Goal: Task Accomplishment & Management: Complete application form

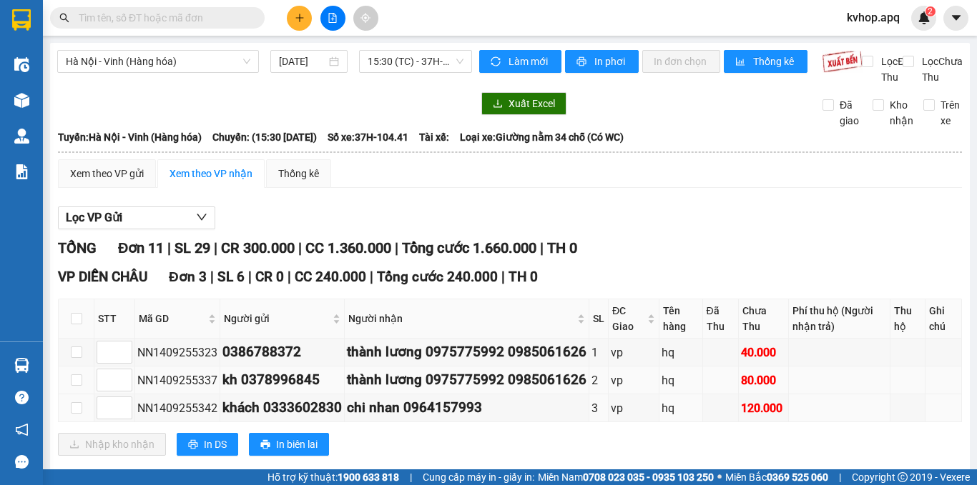
scroll to position [143, 0]
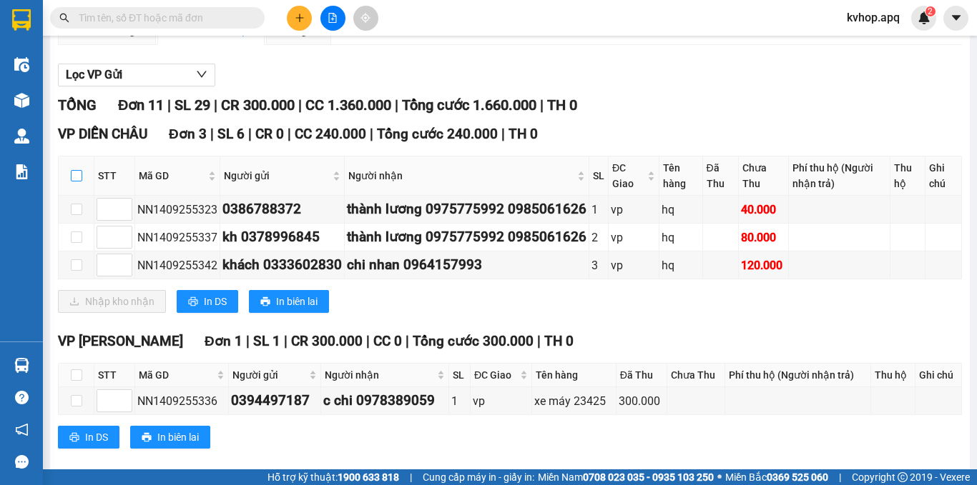
click at [78, 182] on input "checkbox" at bounding box center [76, 175] width 11 height 11
checkbox input "true"
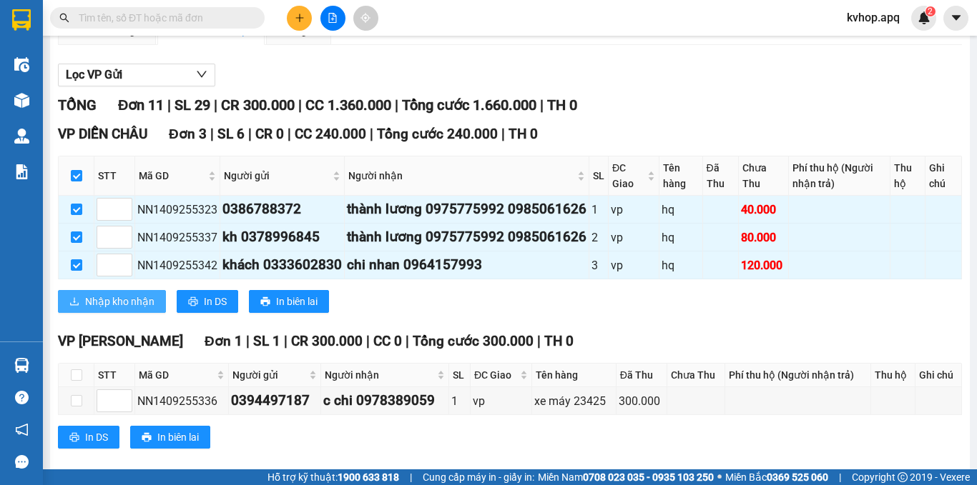
click at [131, 310] on span "Nhập kho nhận" at bounding box center [119, 302] width 69 height 16
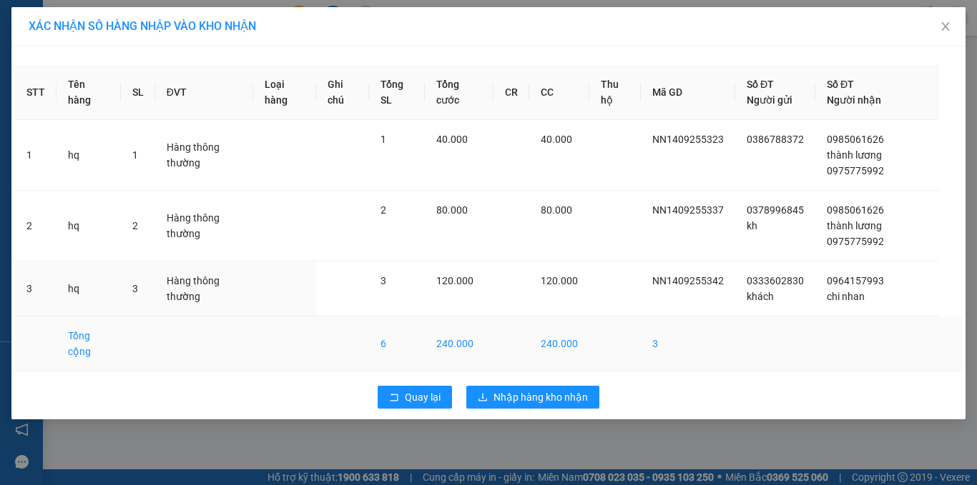
drag, startPoint x: 523, startPoint y: 311, endPoint x: 520, endPoint y: 334, distance: 23.0
click at [522, 312] on td at bounding box center [511, 289] width 36 height 55
click at [529, 388] on button "Nhập hàng kho nhận" at bounding box center [532, 397] width 133 height 23
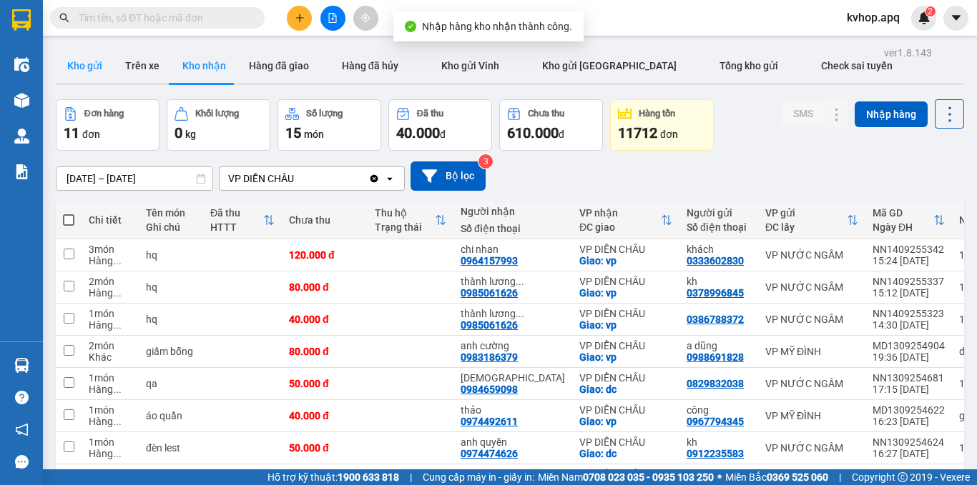
click at [107, 62] on button "Kho gửi" at bounding box center [85, 66] width 58 height 34
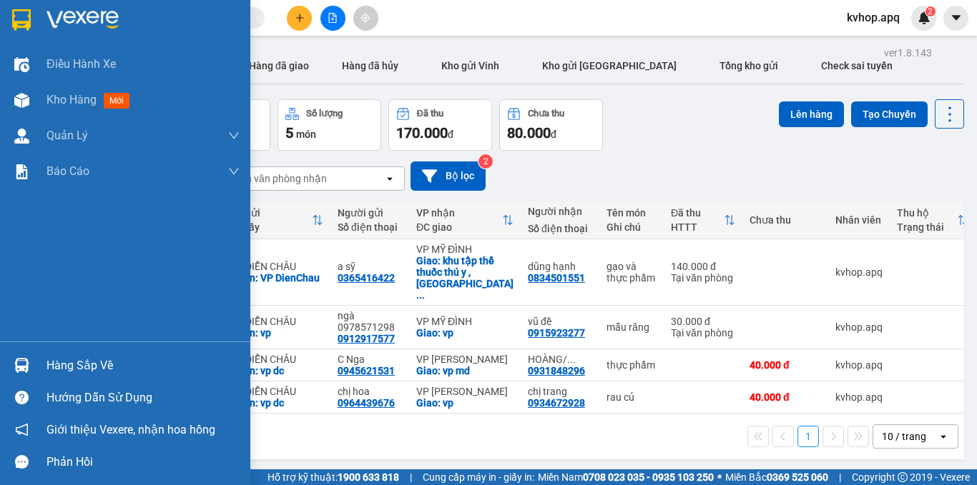
click at [106, 367] on div "Hàng sắp về" at bounding box center [142, 365] width 193 height 21
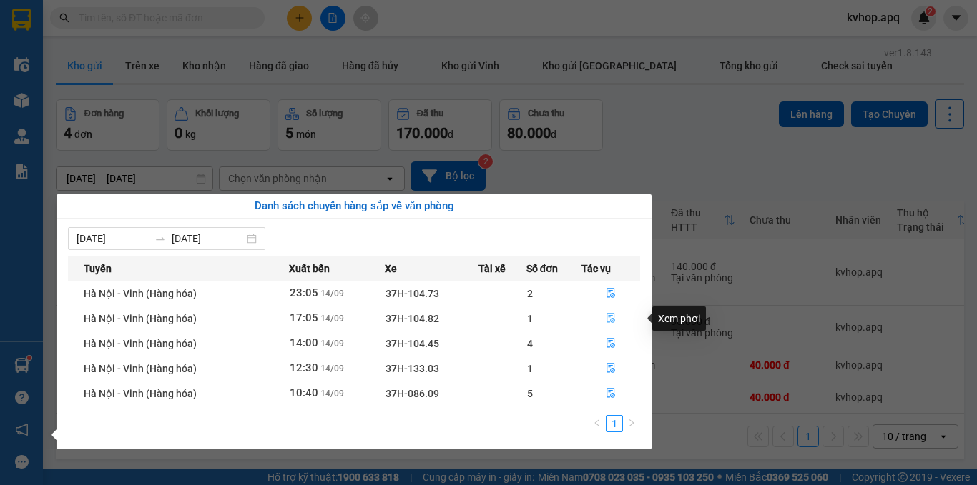
click at [611, 315] on icon "file-done" at bounding box center [611, 318] width 10 height 10
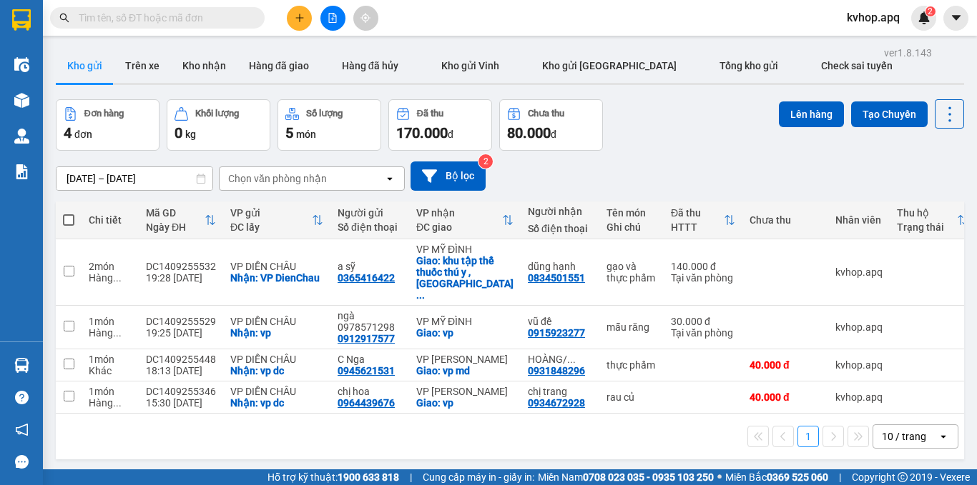
click at [292, 25] on button at bounding box center [299, 18] width 25 height 25
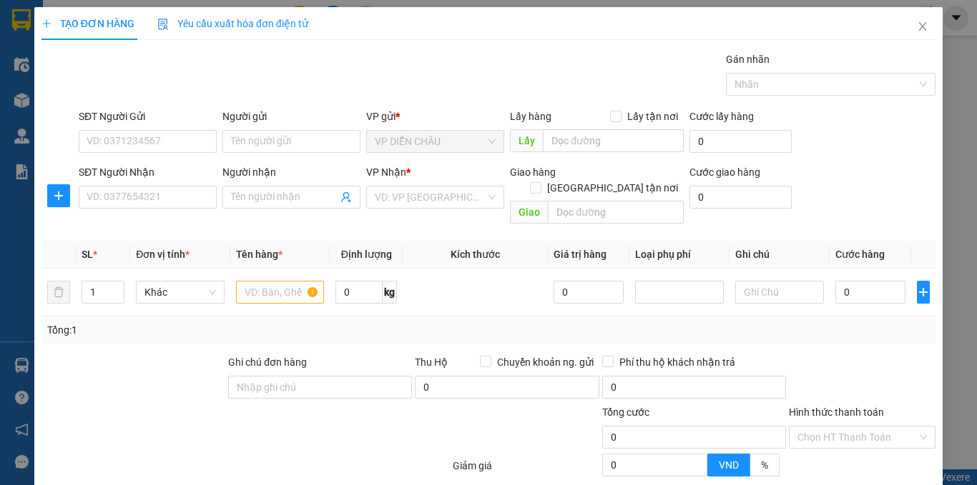
click at [146, 211] on div "SĐT Người Nhận VD: 0377654321" at bounding box center [148, 189] width 138 height 50
click at [144, 204] on input "SĐT Người Nhận" at bounding box center [148, 197] width 138 height 23
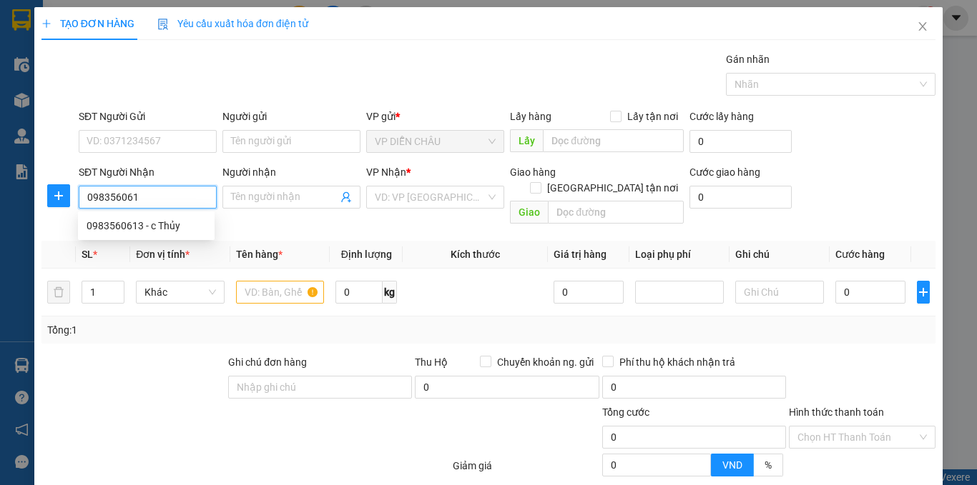
type input "0983560613"
click at [133, 219] on div "0983560613 - c Thủy" at bounding box center [146, 226] width 119 height 16
type input "c Thủy"
checkbox input "true"
type input "VP [GEOGRAPHIC_DATA]"
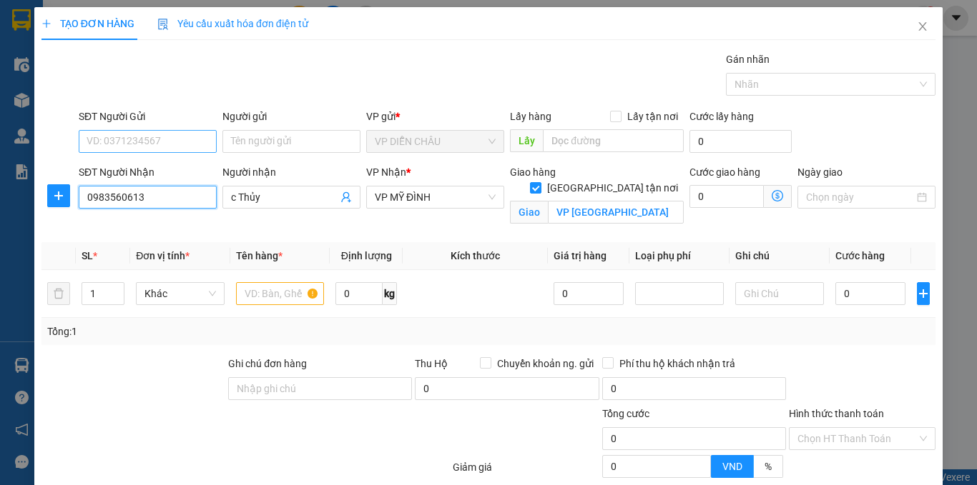
type input "0983560613"
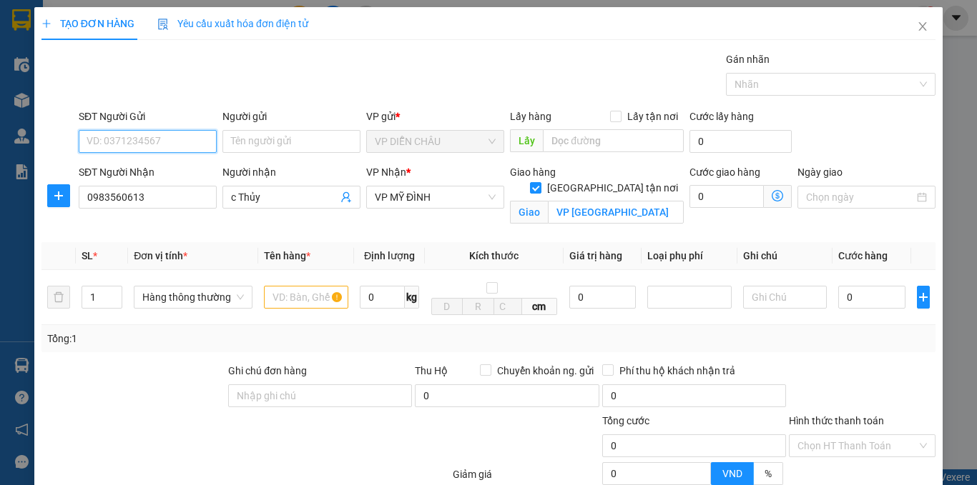
click at [168, 134] on input "SĐT Người Gửi" at bounding box center [148, 141] width 138 height 23
drag, startPoint x: 168, startPoint y: 161, endPoint x: 155, endPoint y: 237, distance: 76.9
click at [169, 162] on div "0869751867 - anh thành" at bounding box center [146, 170] width 137 height 23
type input "0869751867"
type input "anh thành"
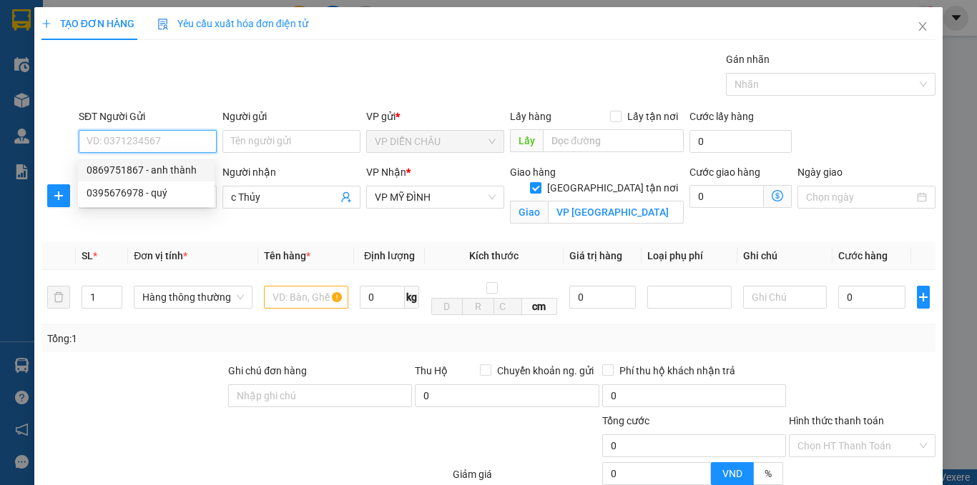
checkbox input "true"
type input "vp dc"
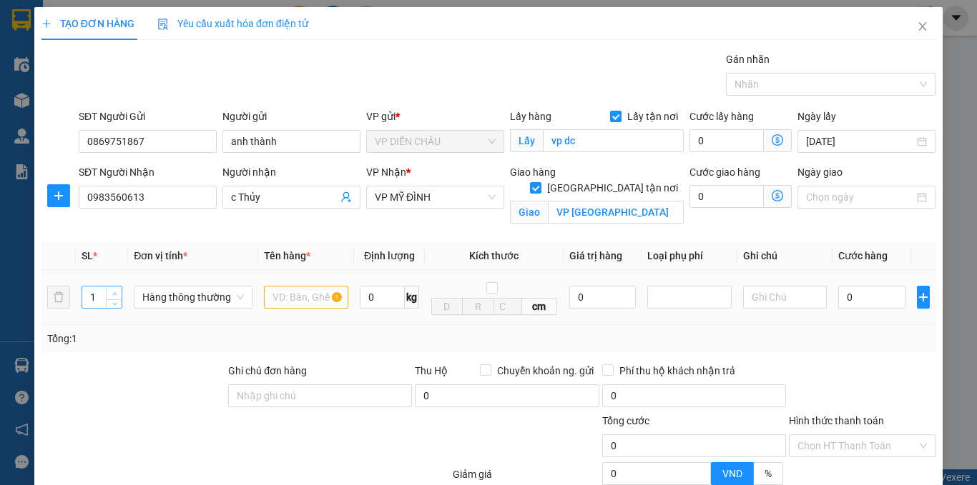
type input "2"
click at [114, 292] on icon "up" at bounding box center [114, 294] width 5 height 5
click at [296, 304] on input "text" at bounding box center [306, 297] width 84 height 23
click at [316, 295] on input "ải ản··" at bounding box center [306, 297] width 84 height 23
type input "ả"
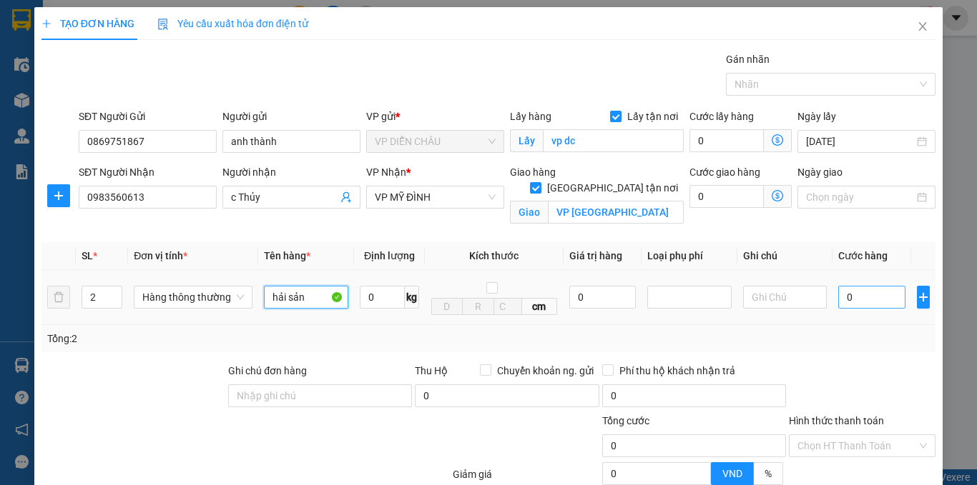
type input "hải sản"
click at [838, 295] on input "0" at bounding box center [871, 297] width 67 height 23
type input "1"
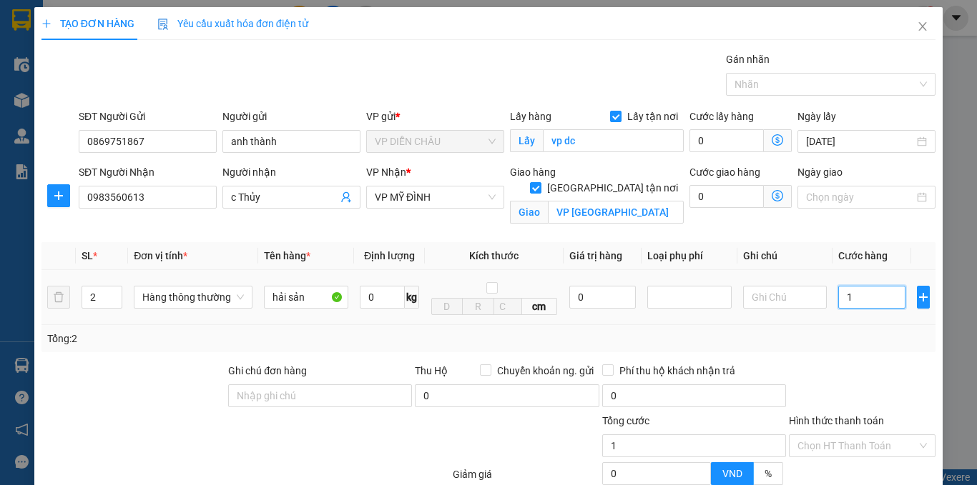
type input "18"
type input "180"
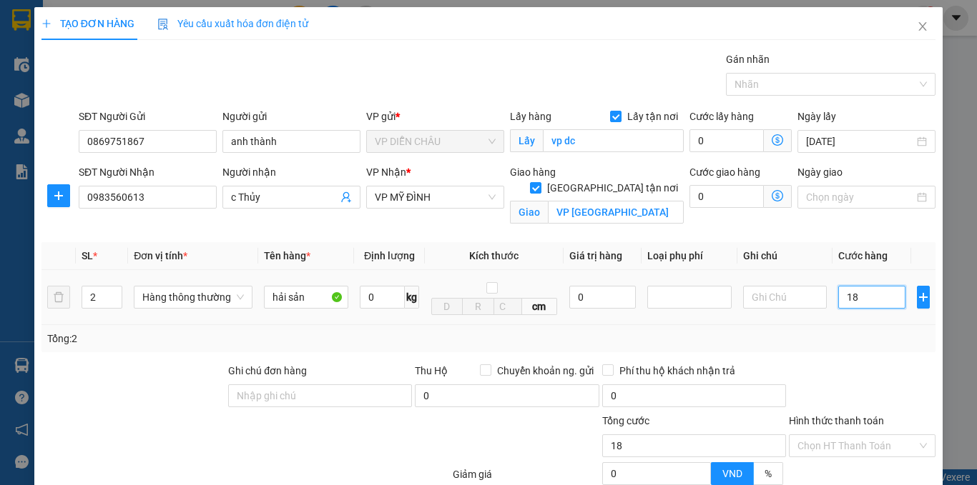
type input "180"
type input "1.800"
type input "18.000"
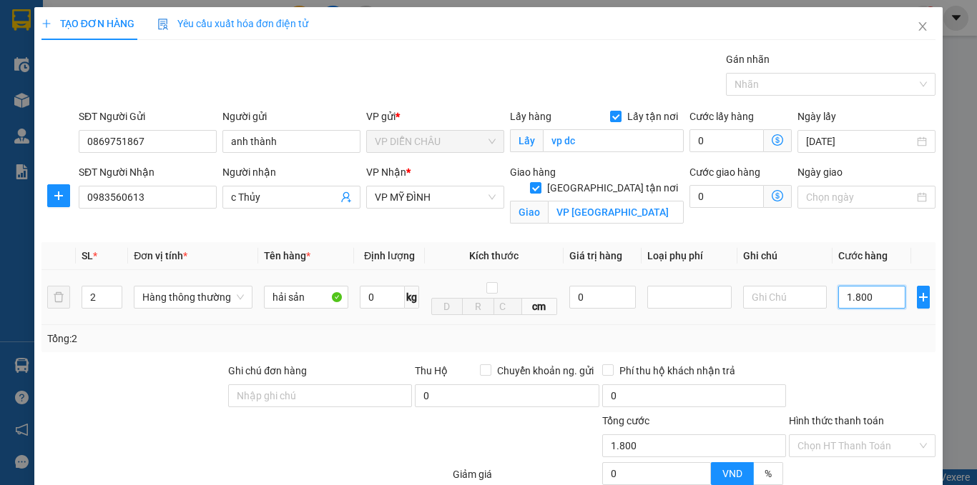
type input "18.000"
type input "180.000"
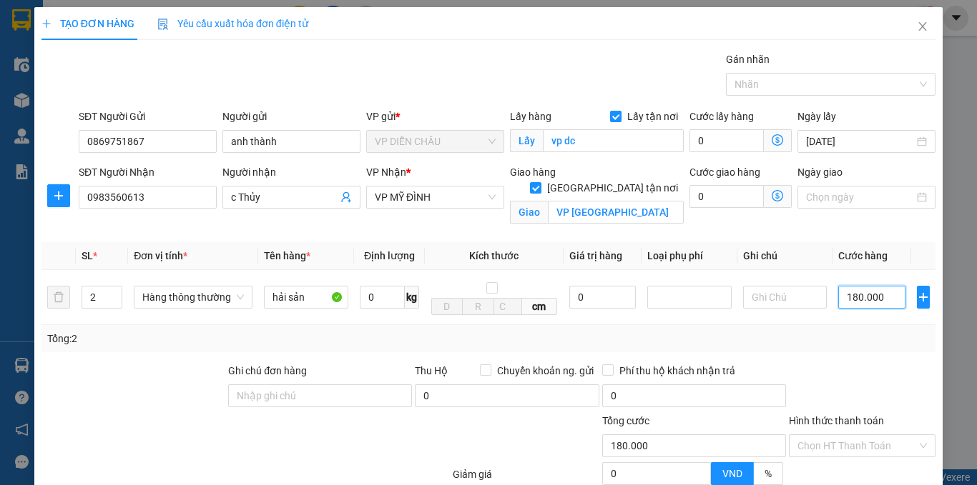
scroll to position [142, 0]
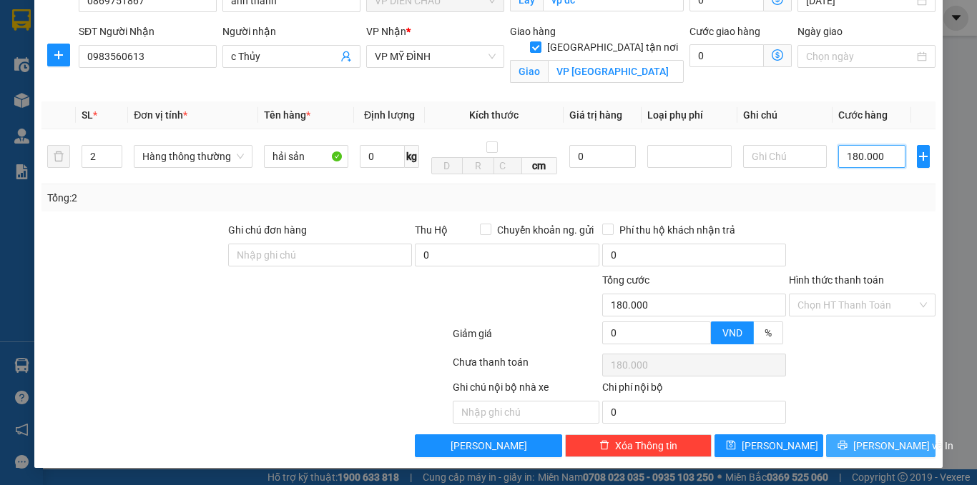
type input "180.000"
click at [861, 442] on span "[PERSON_NAME] và In" at bounding box center [903, 446] width 100 height 16
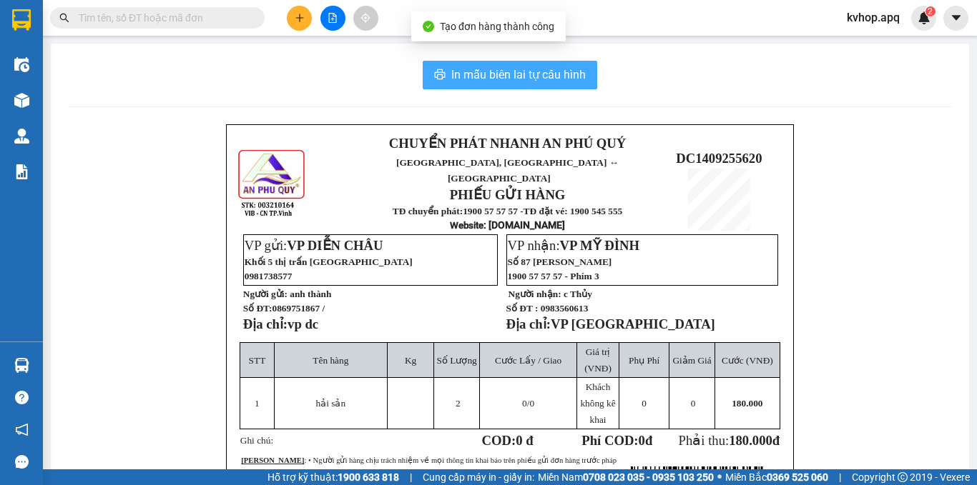
click at [543, 80] on span "In mẫu biên lai tự cấu hình" at bounding box center [518, 75] width 134 height 18
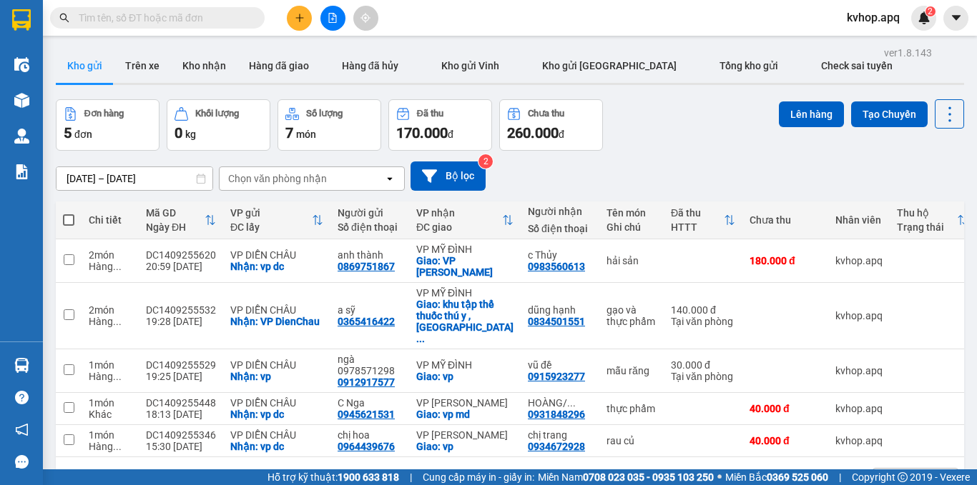
drag, startPoint x: 819, startPoint y: 137, endPoint x: 720, endPoint y: 141, distance: 99.4
click at [804, 140] on div "Lên hàng Tạo Chuyến" at bounding box center [871, 124] width 185 height 51
click at [302, 24] on button at bounding box center [299, 18] width 25 height 25
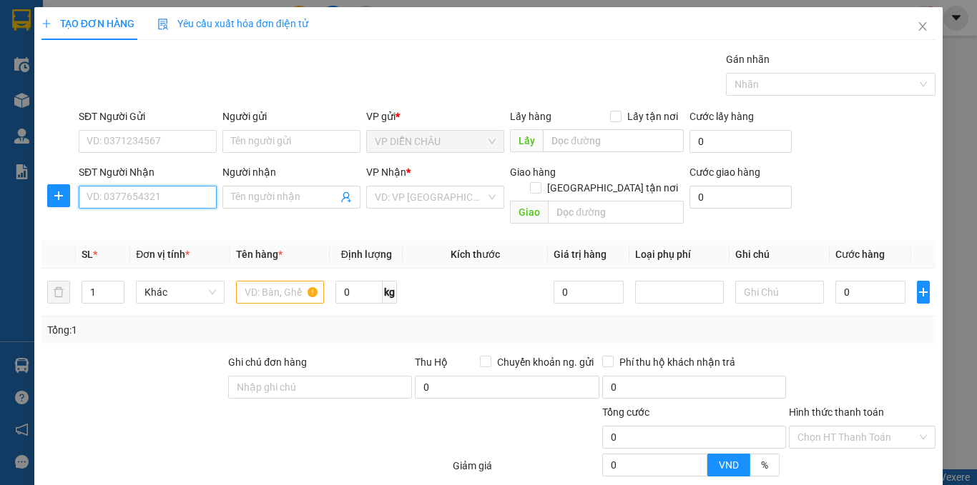
click at [164, 194] on input "SĐT Người Nhận" at bounding box center [148, 197] width 138 height 23
type input "0388609534"
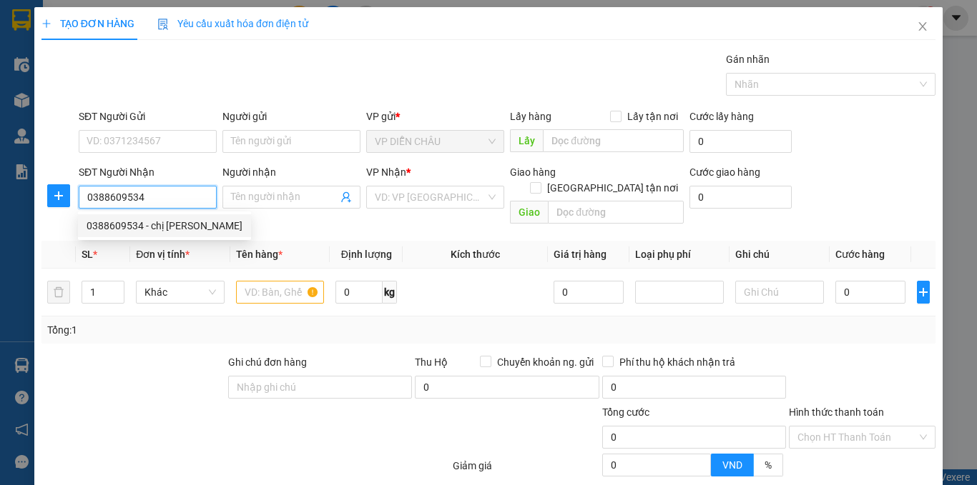
click at [111, 218] on div "0388609534 - chị [PERSON_NAME]" at bounding box center [165, 226] width 156 height 16
type input "chị [PERSON_NAME]"
checkbox input "true"
type input "vp"
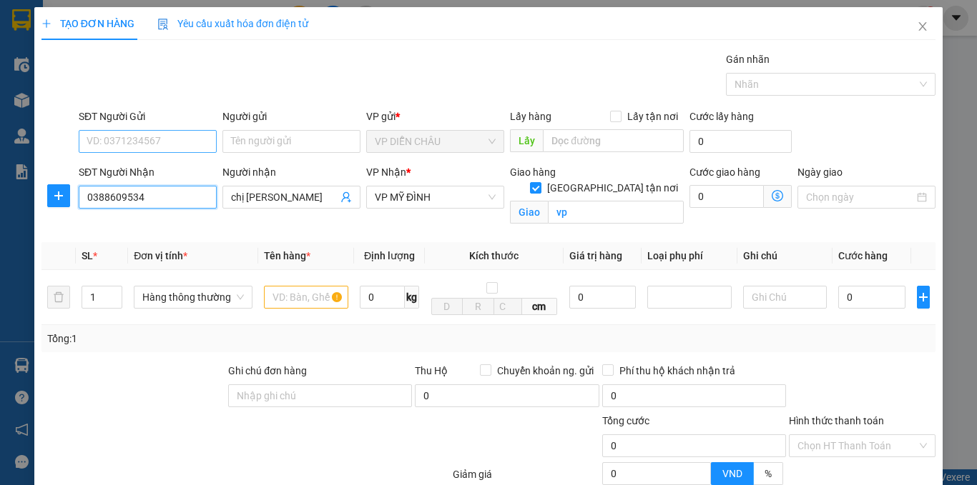
type input "0388609534"
click at [146, 147] on input "SĐT Người Gửi" at bounding box center [148, 141] width 138 height 23
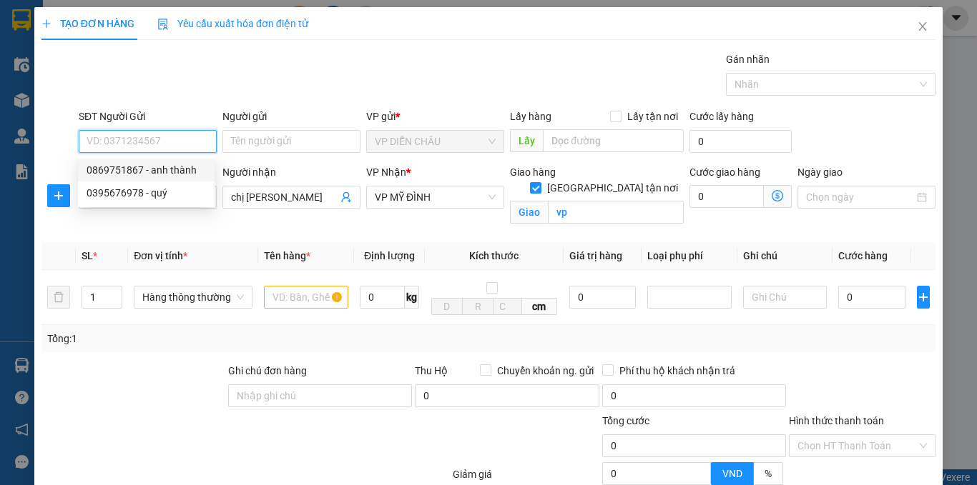
drag, startPoint x: 177, startPoint y: 175, endPoint x: 189, endPoint y: 181, distance: 12.8
click at [178, 175] on div "0869751867 - anh thành" at bounding box center [146, 170] width 119 height 16
type input "0869751867"
type input "anh thành"
checkbox input "true"
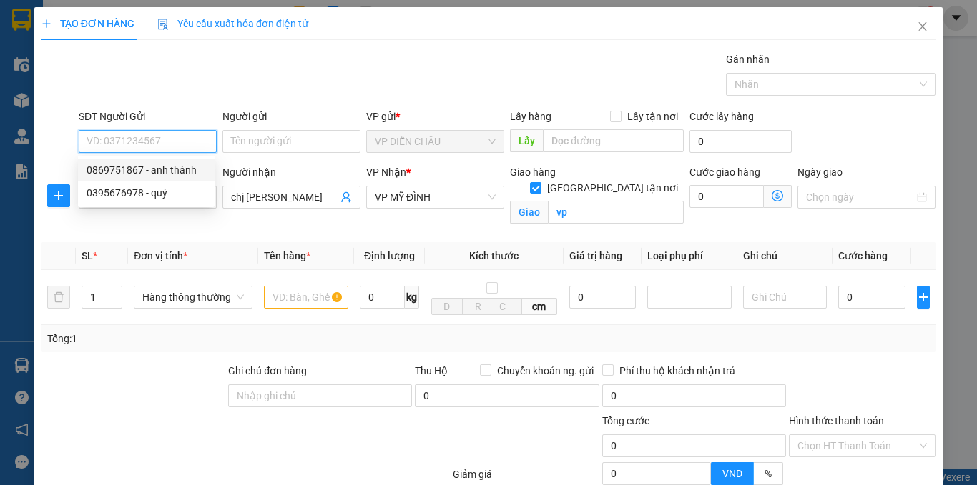
type input "vp dc"
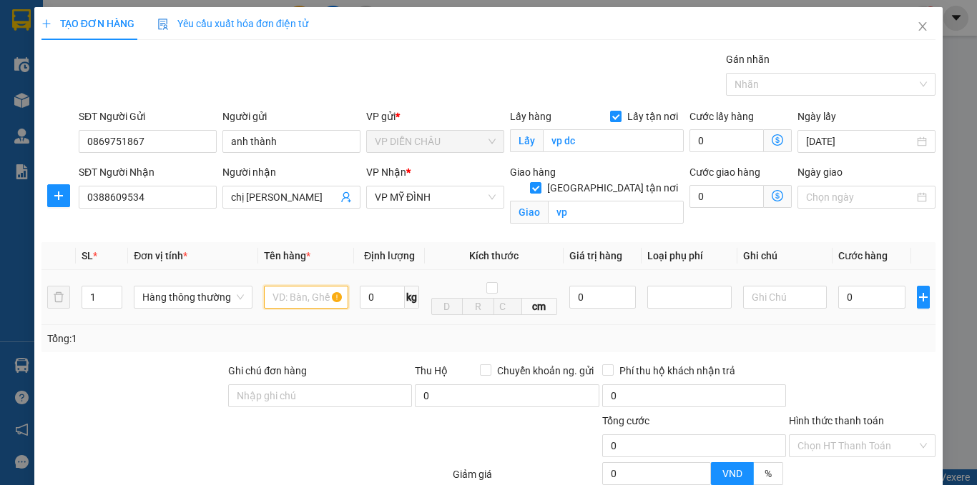
click at [290, 299] on input "text" at bounding box center [306, 297] width 84 height 23
type input "hải sản"
click at [838, 298] on input "0" at bounding box center [871, 297] width 67 height 23
type input "1"
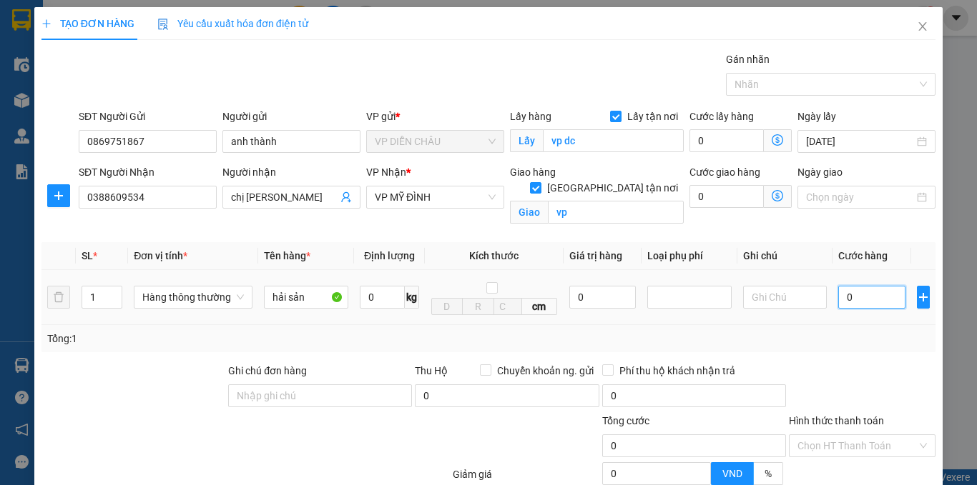
type input "1"
type input "12"
type input "120"
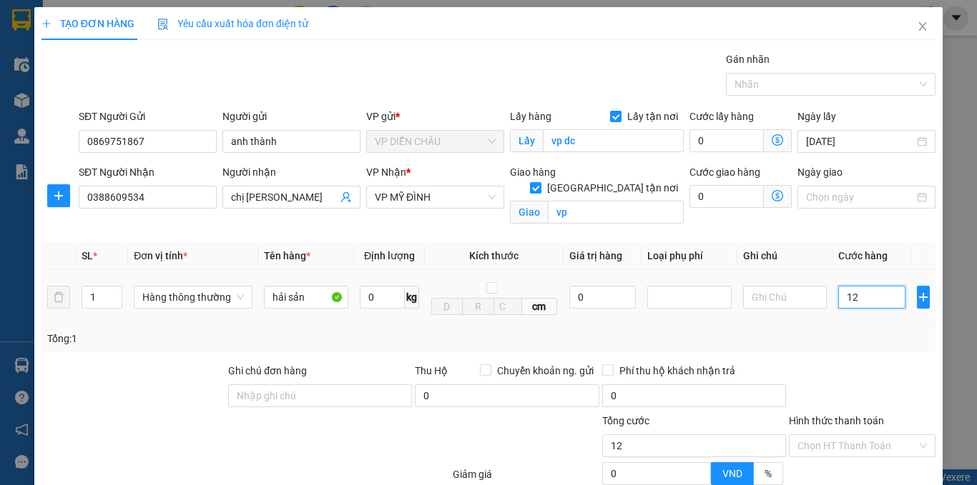
type input "120"
type input "1.200"
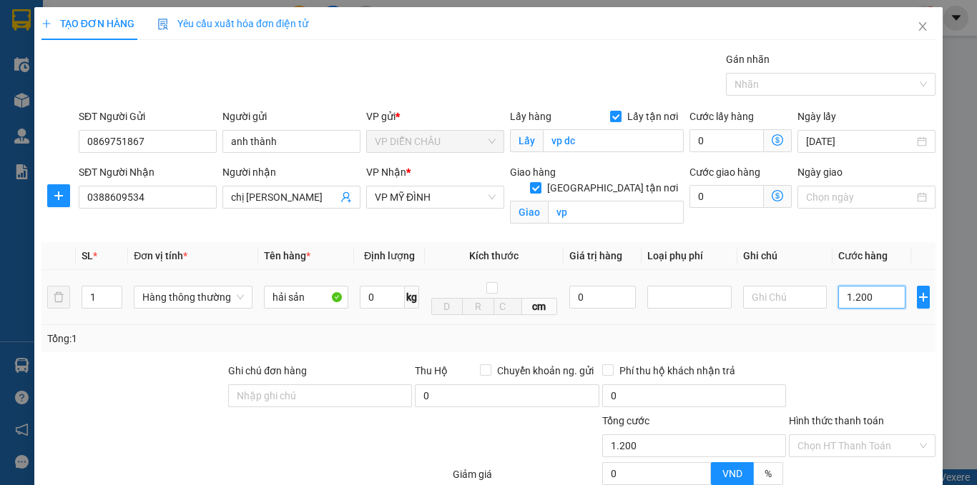
type input "12.000"
type input "120.000"
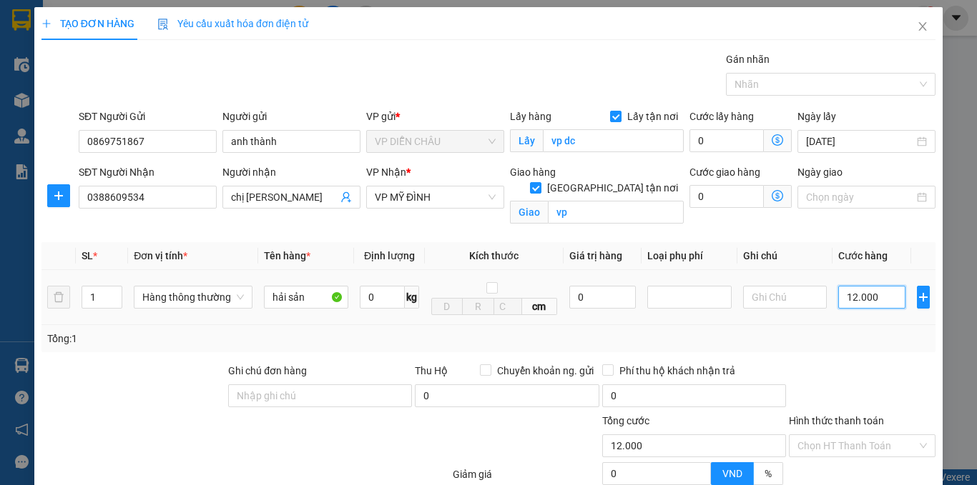
type input "120.000"
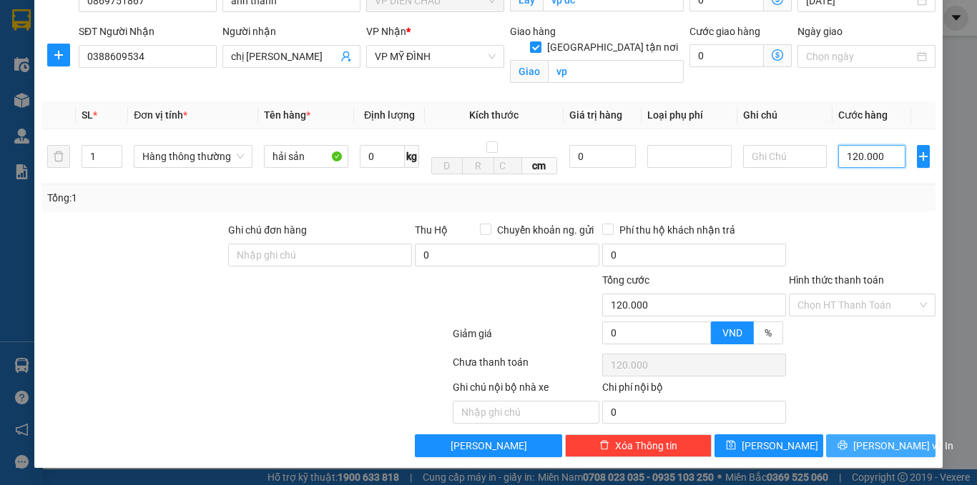
type input "120.000"
click at [837, 450] on button "[PERSON_NAME] và In" at bounding box center [880, 446] width 109 height 23
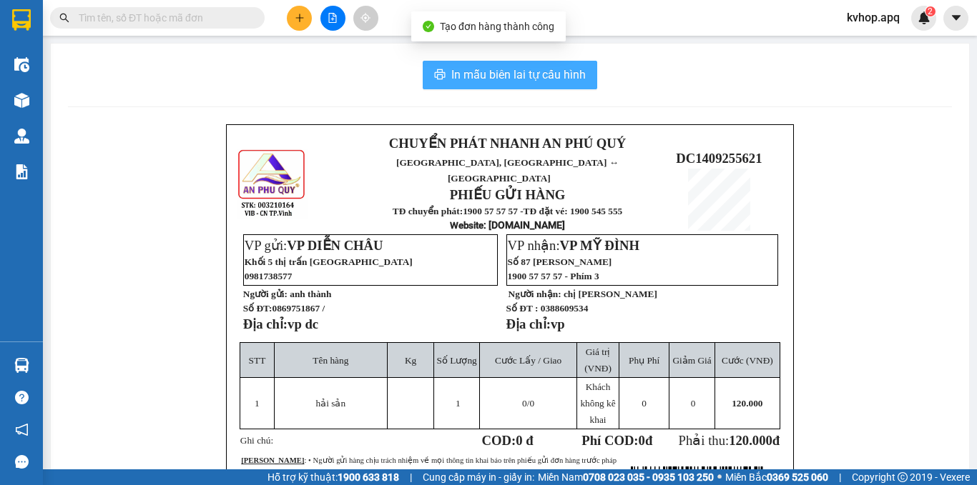
click at [490, 79] on span "In mẫu biên lai tự cấu hình" at bounding box center [518, 75] width 134 height 18
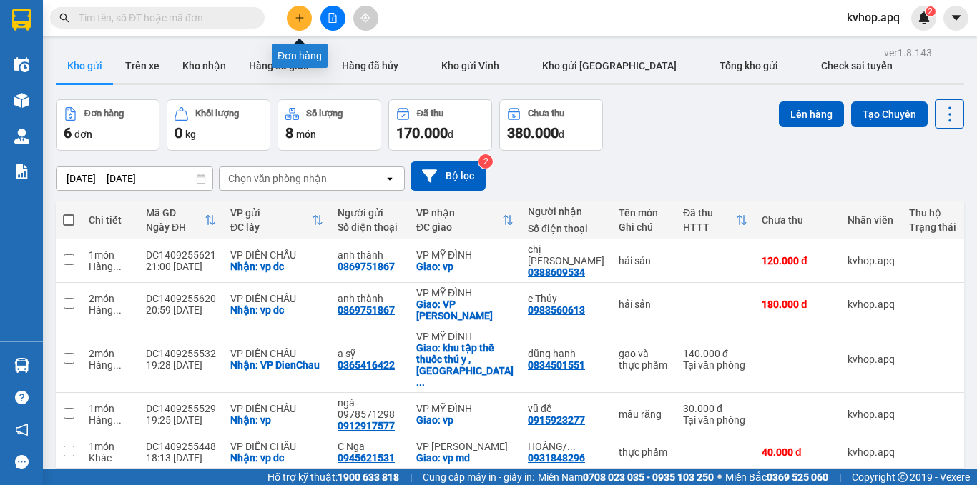
click at [299, 18] on icon "plus" at bounding box center [299, 17] width 8 height 1
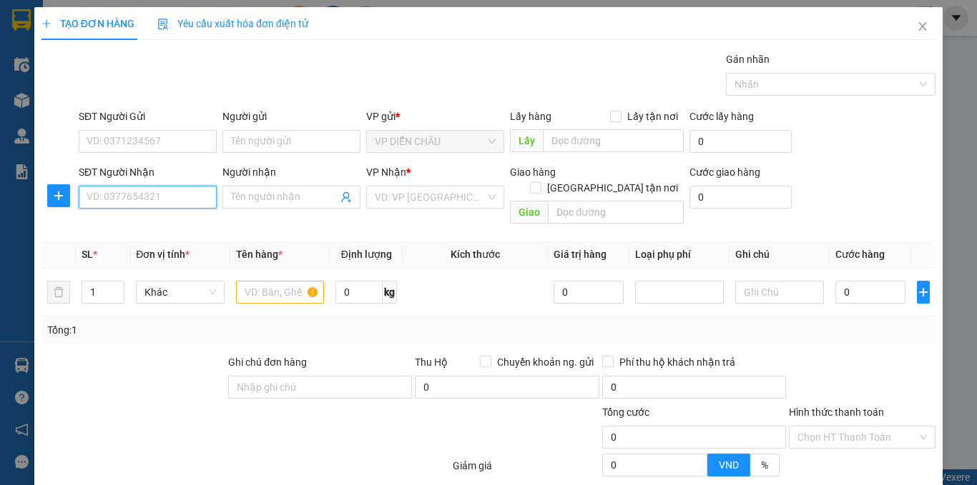
click at [139, 199] on input "SĐT Người Nhận" at bounding box center [148, 197] width 138 height 23
type input "0393220725"
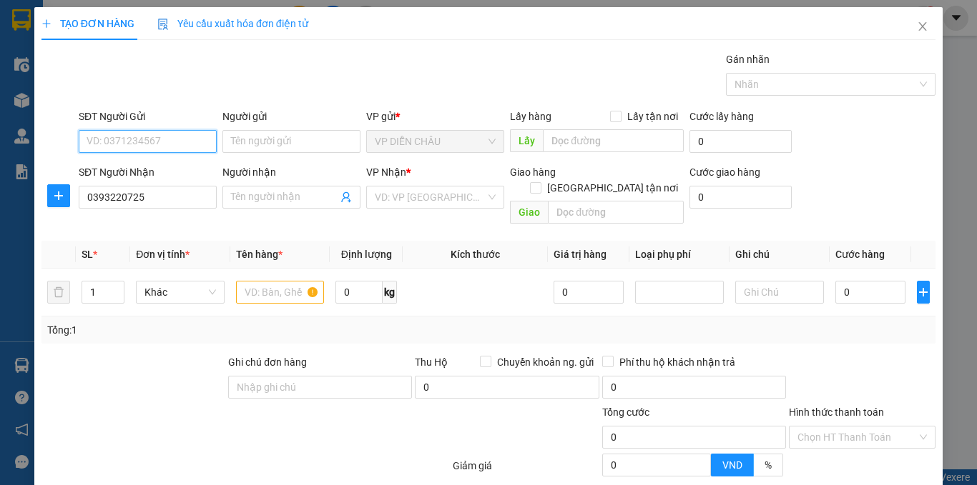
click at [189, 145] on input "SĐT Người Gửi" at bounding box center [148, 141] width 138 height 23
click at [113, 147] on input "SĐT Người Gửi" at bounding box center [148, 141] width 138 height 23
click at [126, 160] on div "0377959681 - anh ba 0985540833" at bounding box center [164, 170] width 172 height 23
type input "0377959681"
type input "anh ba 0985540833"
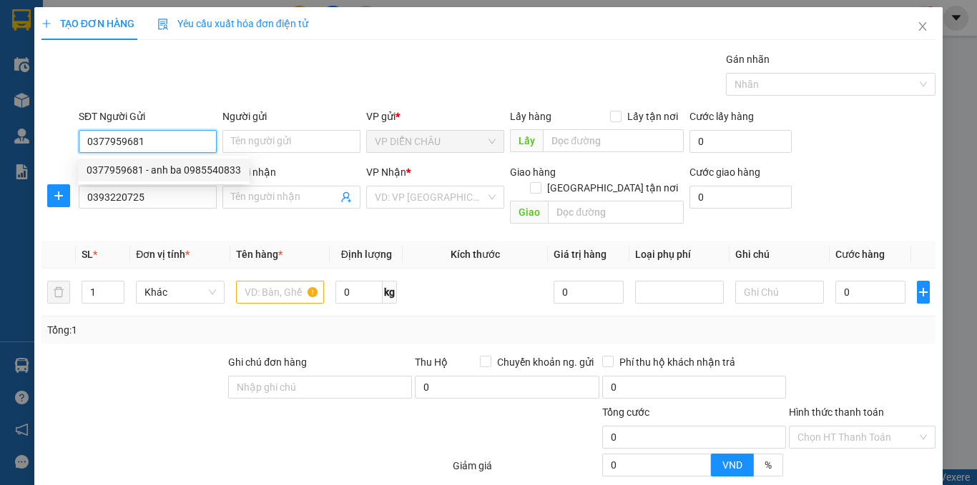
checkbox input "true"
type input "Vp Diễn châu"
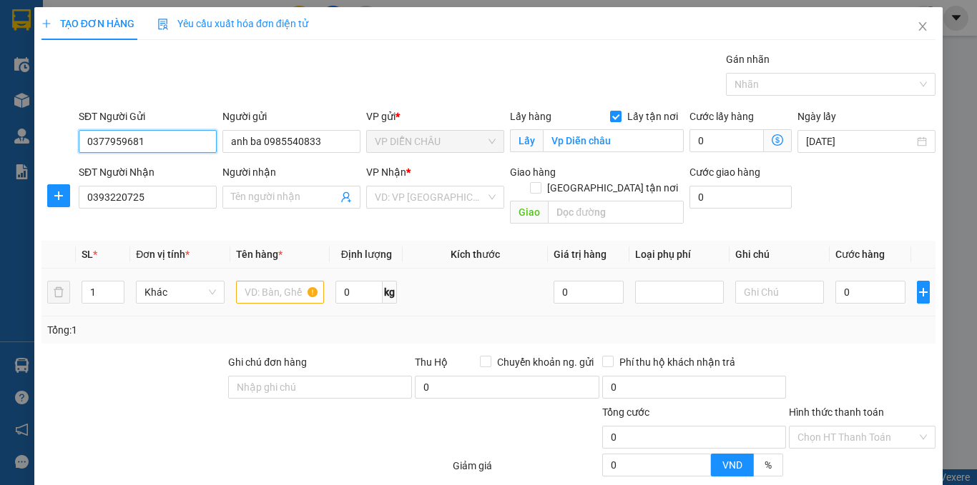
type input "0377959681"
drag, startPoint x: 254, startPoint y: 272, endPoint x: 250, endPoint y: 262, distance: 10.6
click at [255, 281] on input "text" at bounding box center [280, 292] width 89 height 23
type input "hải sản"
click at [835, 281] on input "0" at bounding box center [870, 292] width 70 height 23
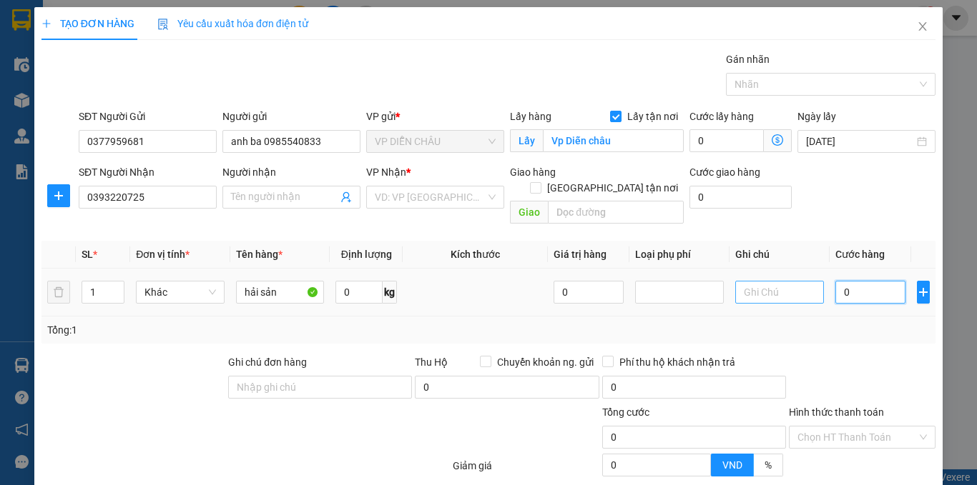
type input "4"
type input "40"
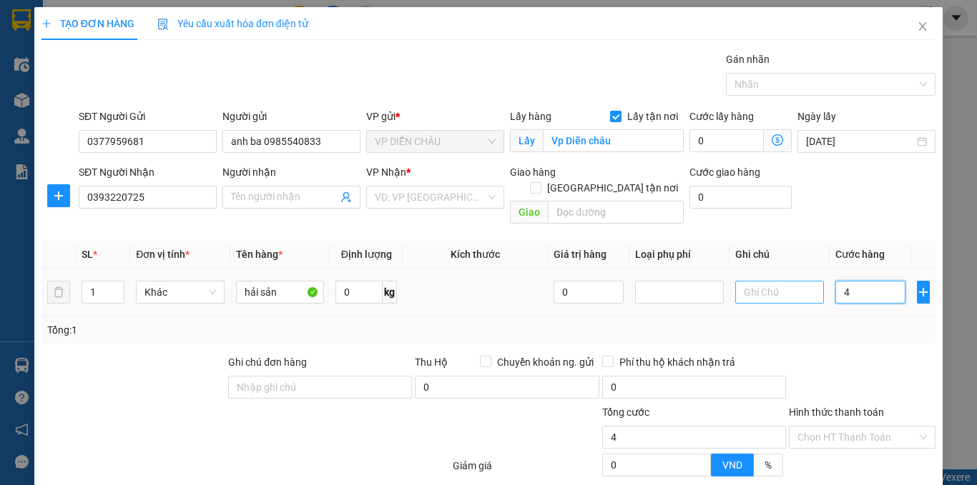
type input "40"
type input "400"
type input "4.000"
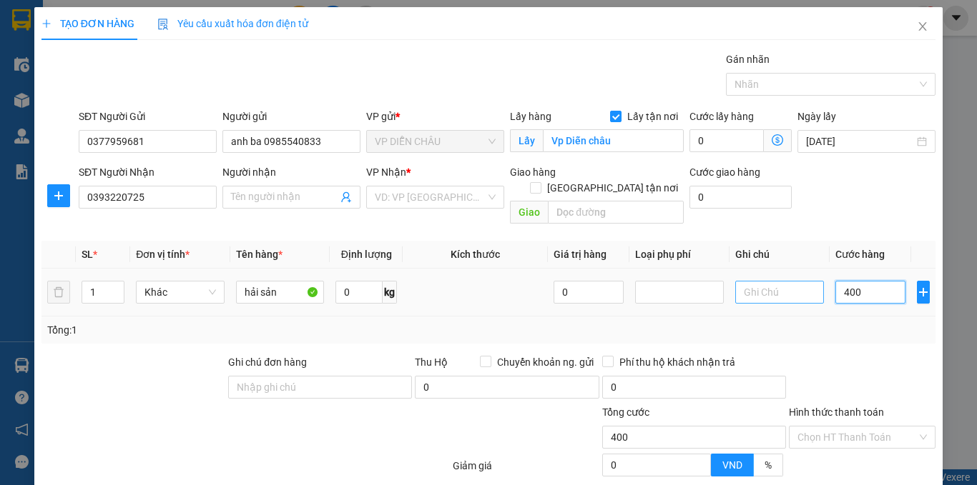
type input "4.000"
type input "40.000"
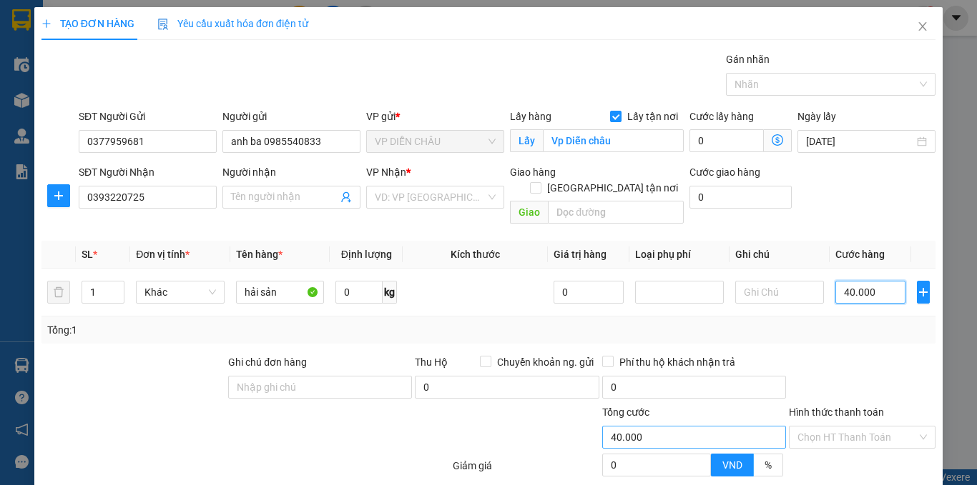
scroll to position [117, 0]
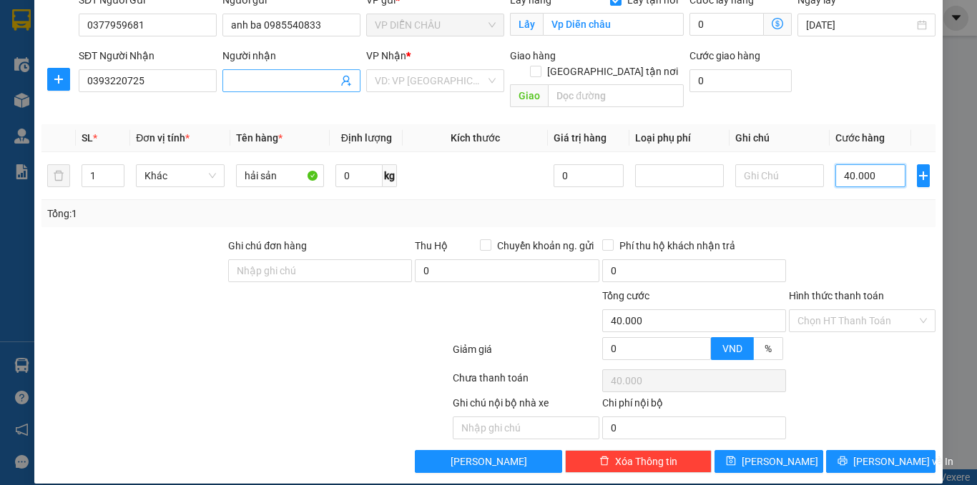
type input "40.000"
click at [288, 87] on input "Người nhận" at bounding box center [284, 81] width 107 height 16
click at [430, 85] on input "search" at bounding box center [430, 80] width 111 height 21
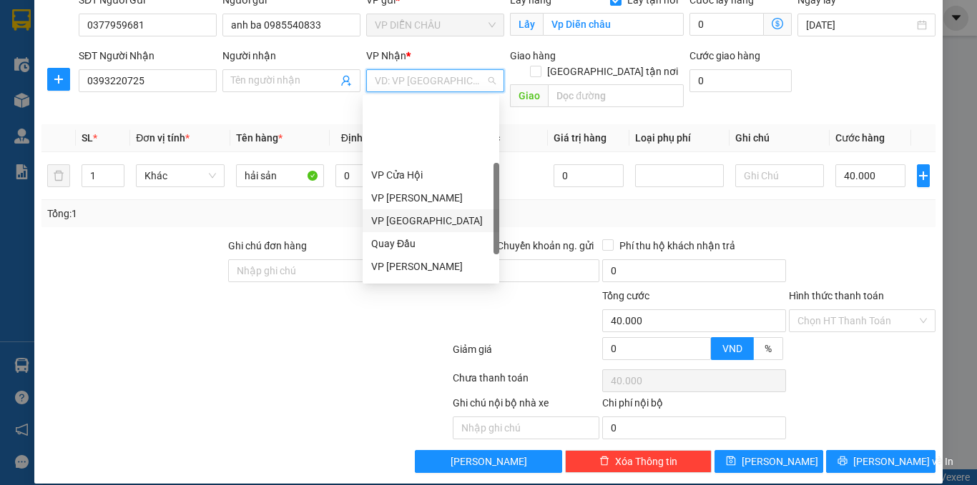
scroll to position [200, 0]
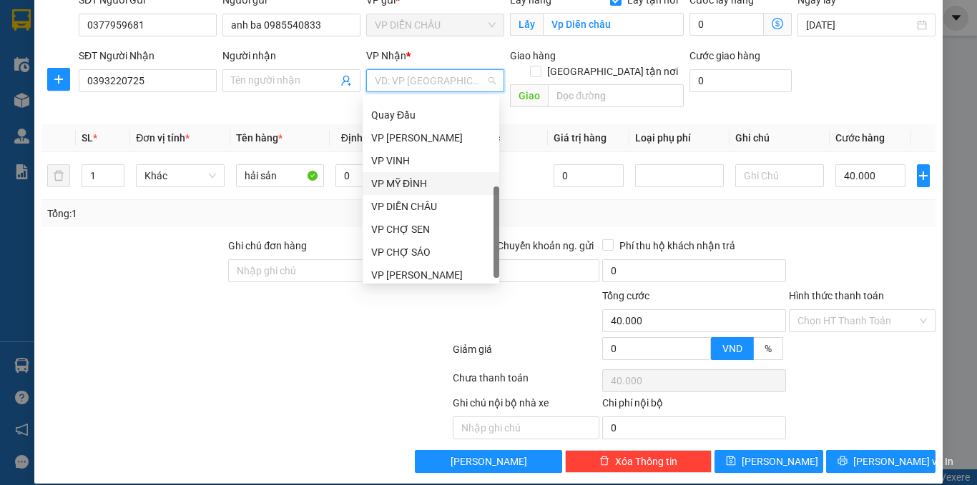
click at [415, 176] on div "VP MỸ ĐÌNH" at bounding box center [430, 184] width 119 height 16
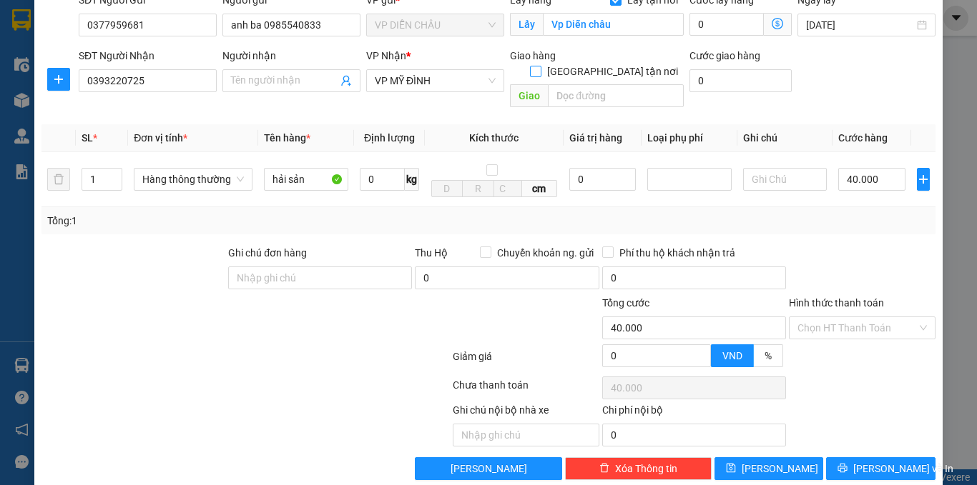
drag, startPoint x: 609, startPoint y: 54, endPoint x: 617, endPoint y: 46, distance: 11.6
click at [541, 66] on span at bounding box center [535, 71] width 11 height 11
click at [540, 66] on input "[GEOGRAPHIC_DATA] tận nơi" at bounding box center [535, 71] width 10 height 10
checkbox input "true"
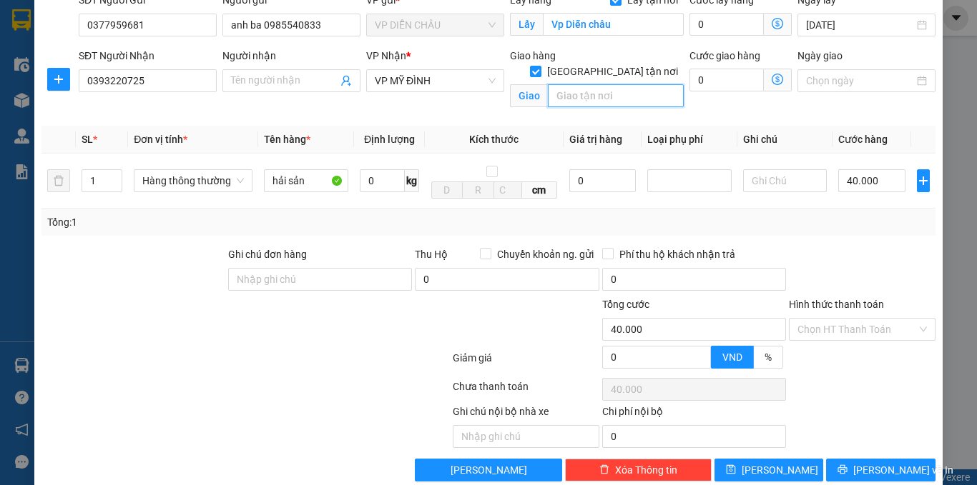
click at [579, 89] on input "text" at bounding box center [616, 95] width 136 height 23
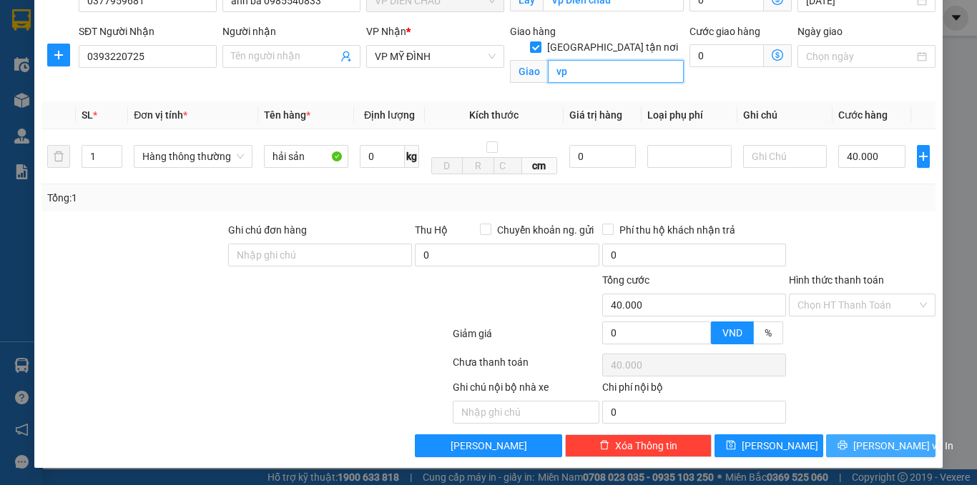
type input "vp"
click at [864, 446] on span "[PERSON_NAME] và In" at bounding box center [903, 446] width 100 height 16
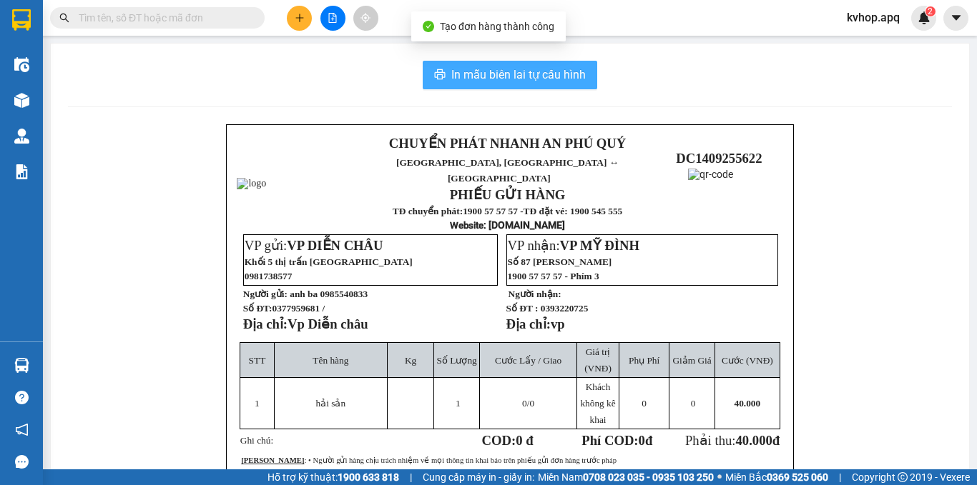
click at [504, 74] on span "In mẫu biên lai tự cấu hình" at bounding box center [518, 75] width 134 height 18
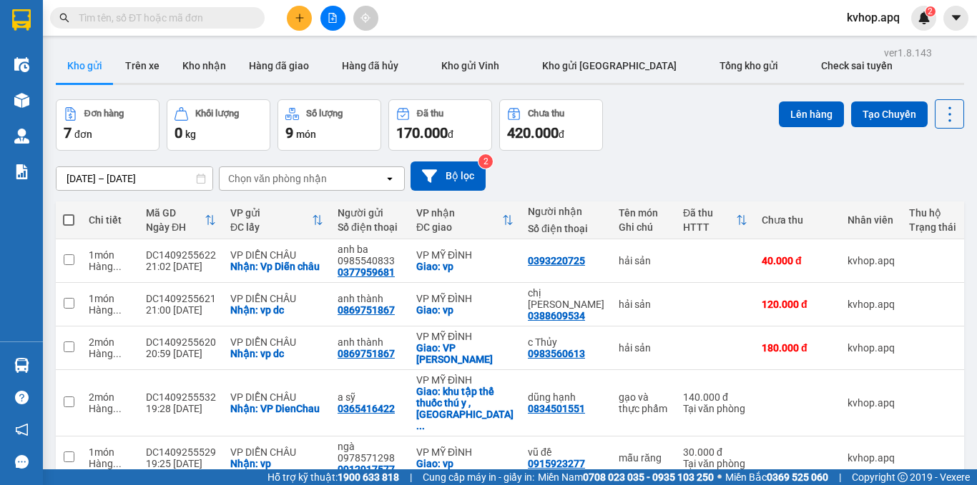
click at [294, 24] on button at bounding box center [299, 18] width 25 height 25
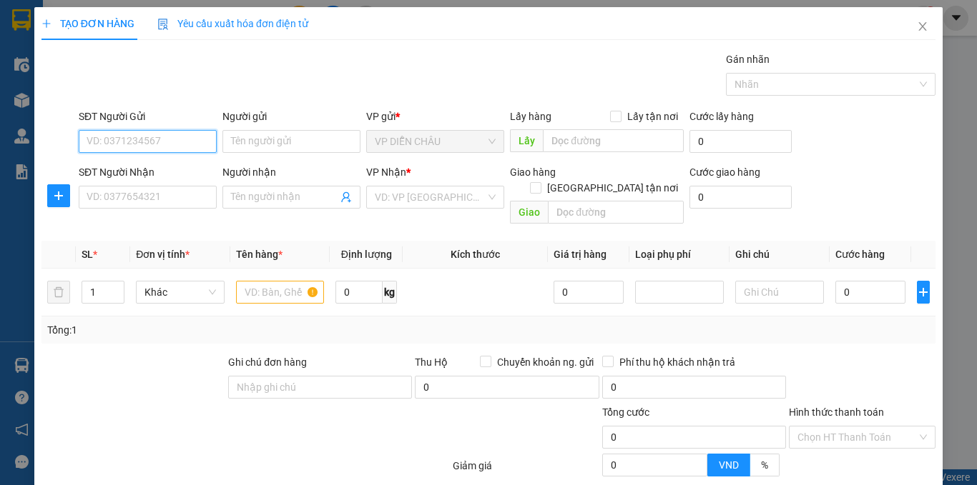
click at [138, 137] on input "SĐT Người Gửi" at bounding box center [148, 141] width 138 height 23
type input "0377615307"
click at [171, 165] on div "0377615307 - chị phượng" at bounding box center [146, 170] width 119 height 16
type input "chị phượng"
checkbox input "true"
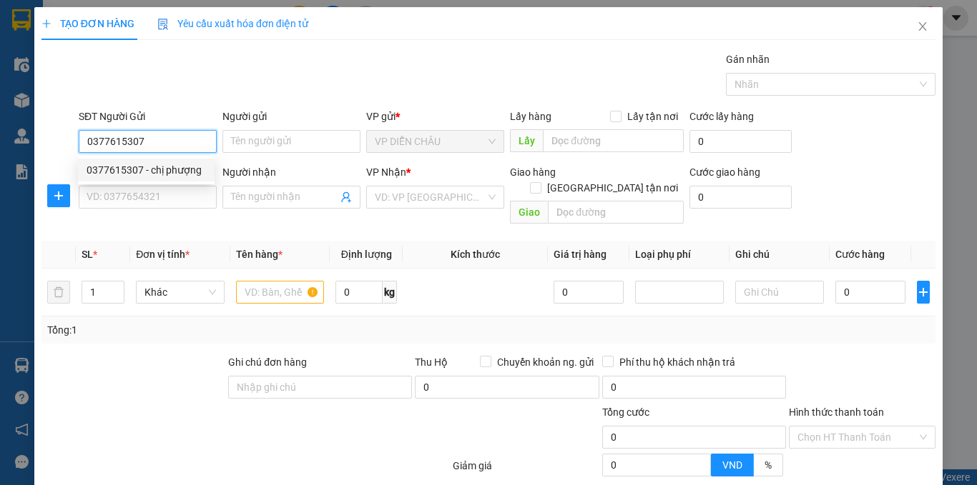
type input "vp dc"
type input "0377615307"
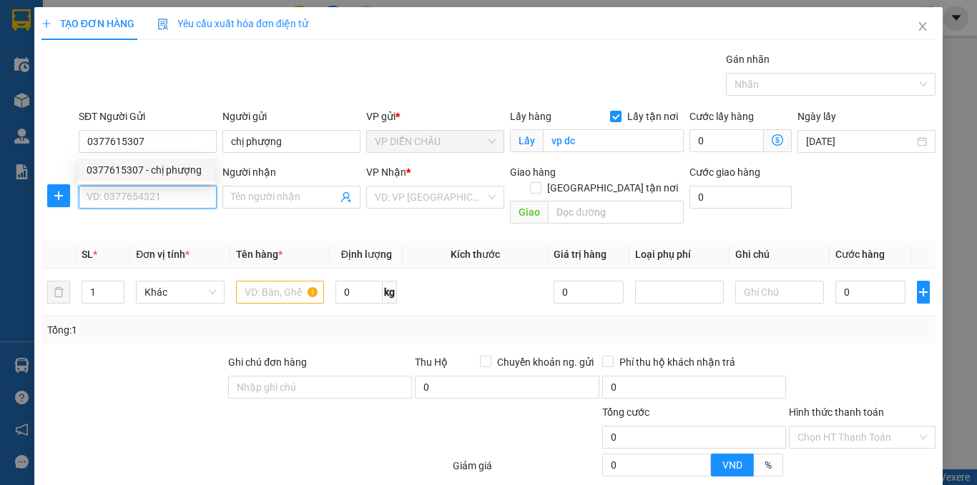
click at [179, 196] on input "SĐT Người Nhận" at bounding box center [148, 197] width 138 height 23
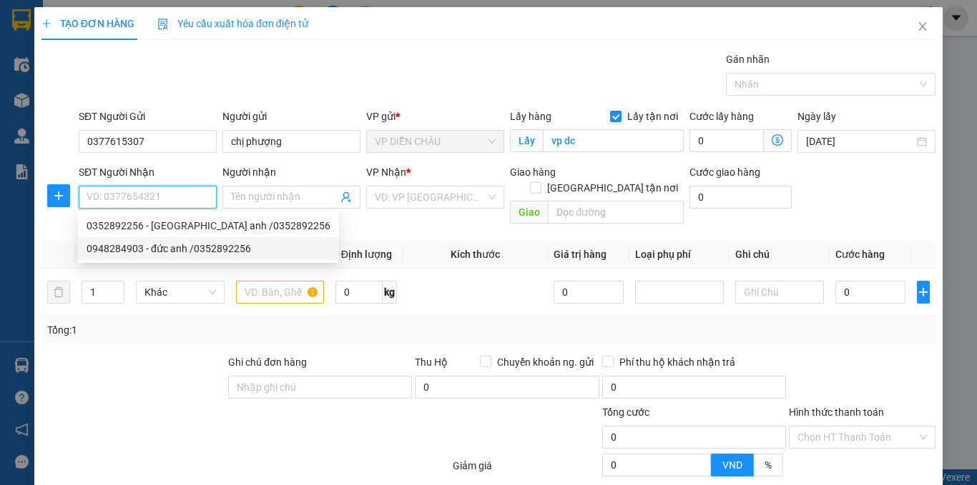
click at [162, 247] on div "0948284903 - đức anh /0352892256" at bounding box center [209, 249] width 244 height 16
type input "0948284903"
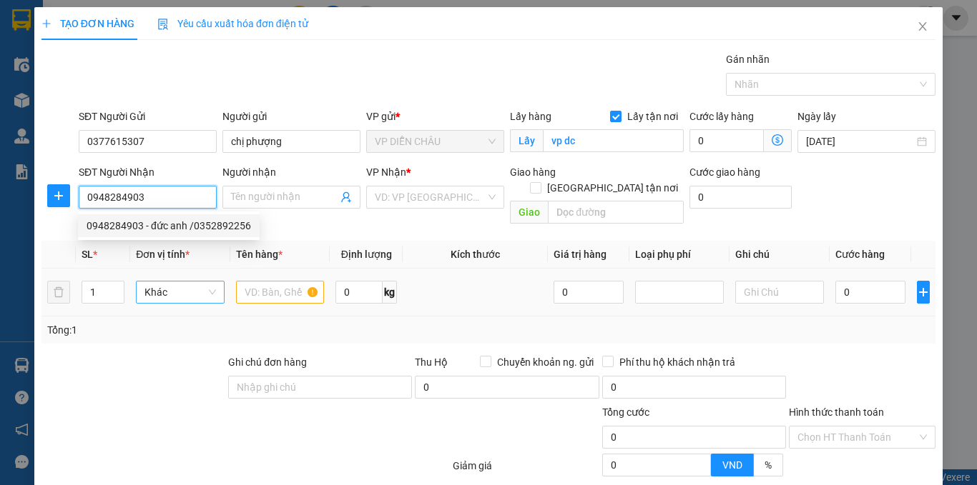
type input "đức anh /0352892256"
checkbox input "true"
type input "số 40 , ngách 1 , ngõ 45 , đồng mê , mễ trì , [GEOGRAPHIC_DATA]"
type input "40.000"
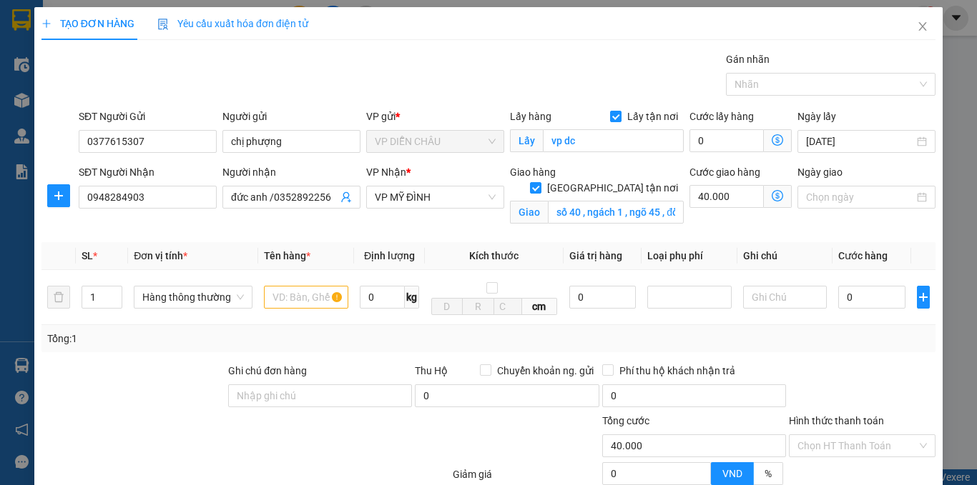
click at [771, 191] on icon "dollar-circle" at bounding box center [776, 195] width 11 height 11
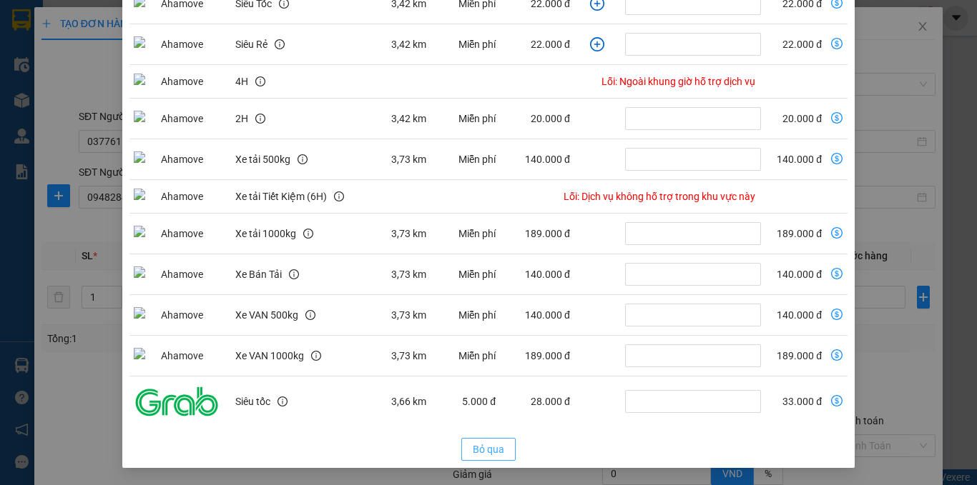
click at [480, 448] on span "Bỏ qua" at bounding box center [488, 450] width 31 height 16
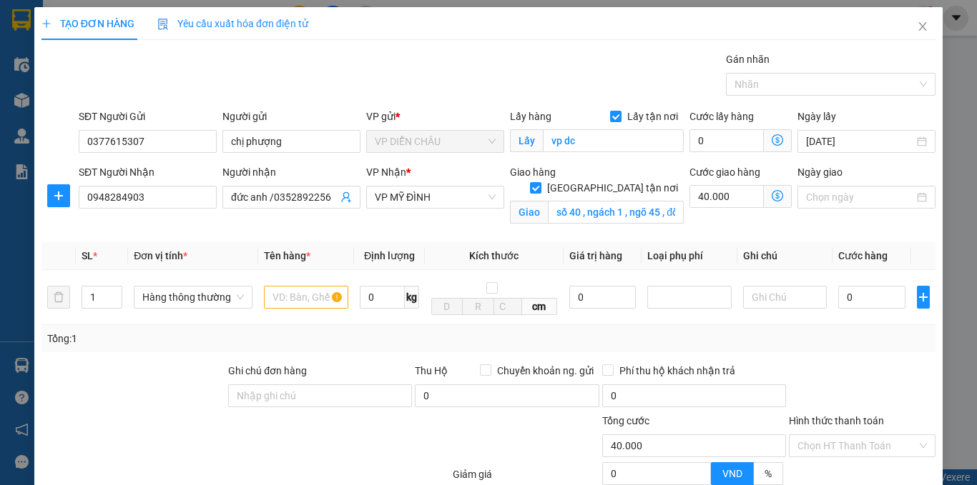
scroll to position [162, 0]
click at [612, 201] on input "số 40 , ngách 1 , ngõ 45 , đồng mê , mễ trì , [GEOGRAPHIC_DATA]" at bounding box center [616, 212] width 136 height 23
type input "số nhà 8 , ngách 38 , ngõ 342 , [GEOGRAPHIC_DATA] , [GEOGRAPHIC_DATA] , [GEOGRA…"
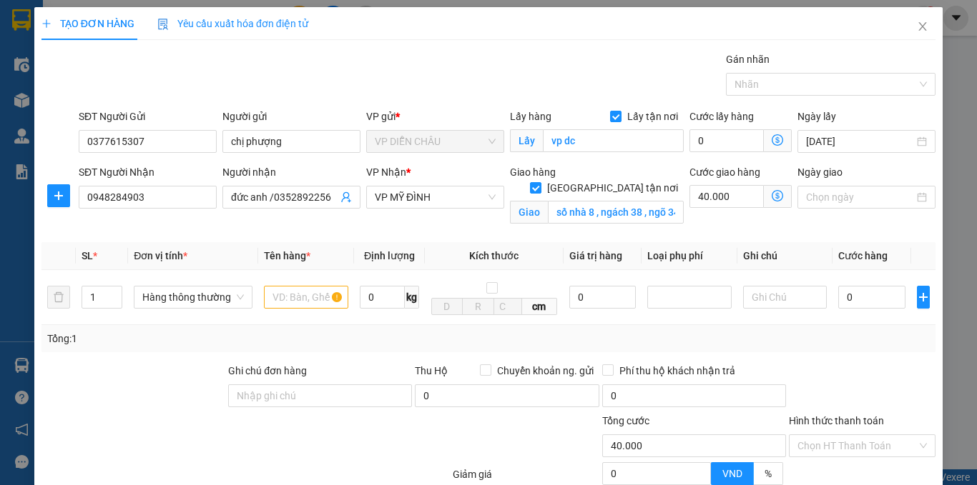
click at [771, 194] on icon "dollar-circle" at bounding box center [776, 195] width 11 height 11
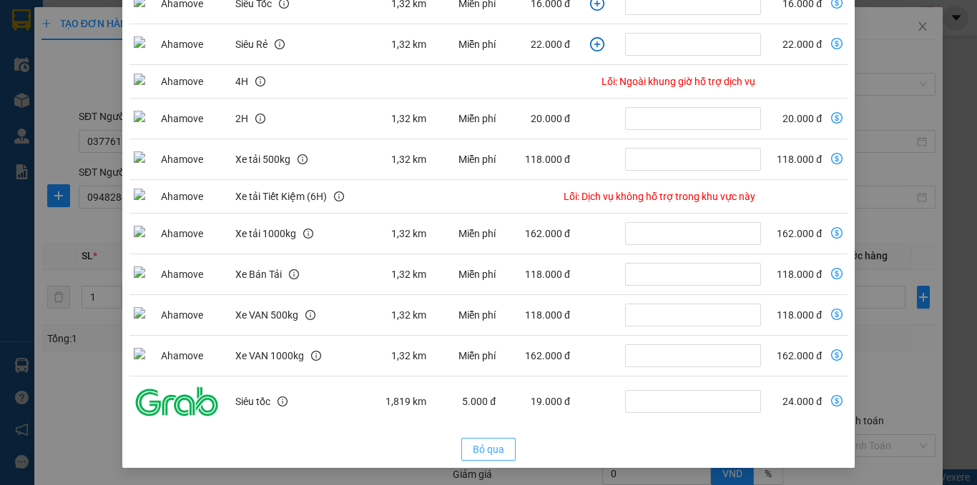
click at [480, 454] on span "Bỏ qua" at bounding box center [488, 450] width 31 height 16
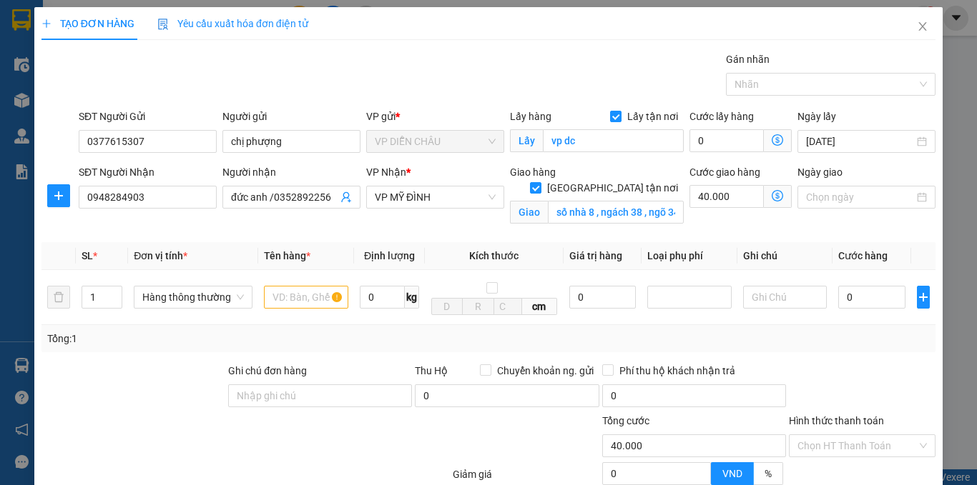
scroll to position [162, 0]
drag, startPoint x: 284, startPoint y: 297, endPoint x: 256, endPoint y: 295, distance: 27.9
click at [284, 297] on input "text" at bounding box center [306, 297] width 84 height 23
type input "thực phẩm"
click at [838, 298] on input "0" at bounding box center [871, 297] width 67 height 23
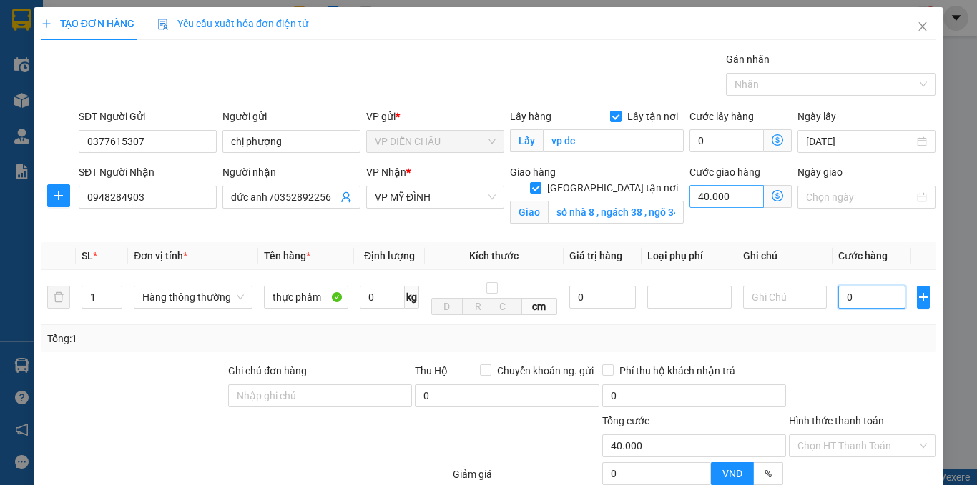
type input "6"
type input "40.006"
type input "60"
type input "40.060"
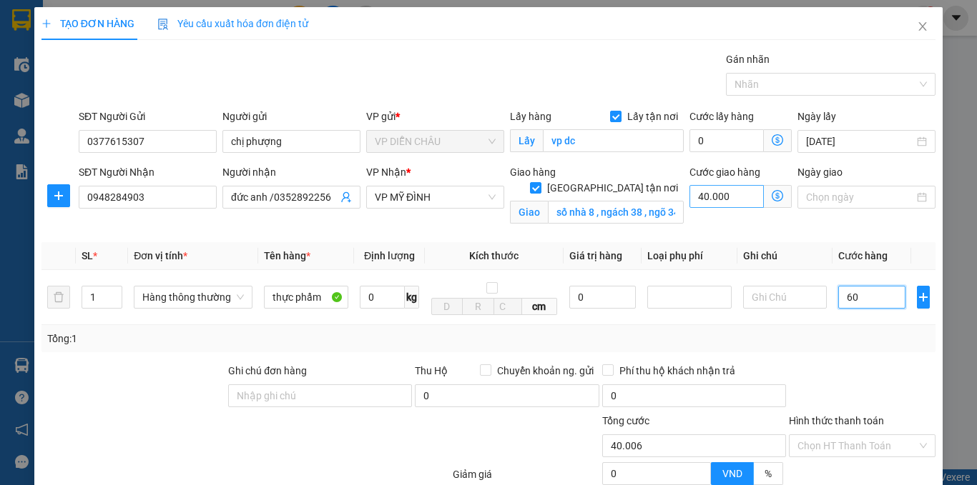
type input "40.060"
type input "600"
type input "40.600"
type input "6.000"
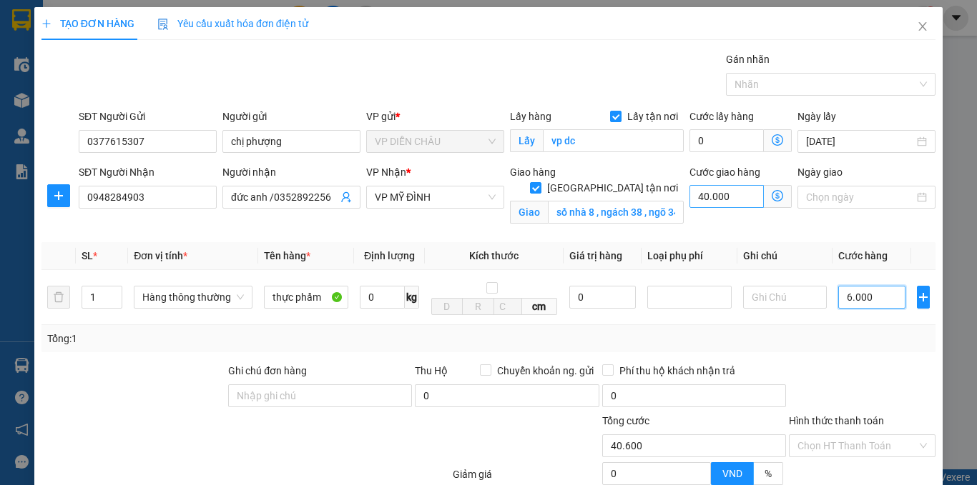
type input "46.000"
type input "60.000"
type input "100.000"
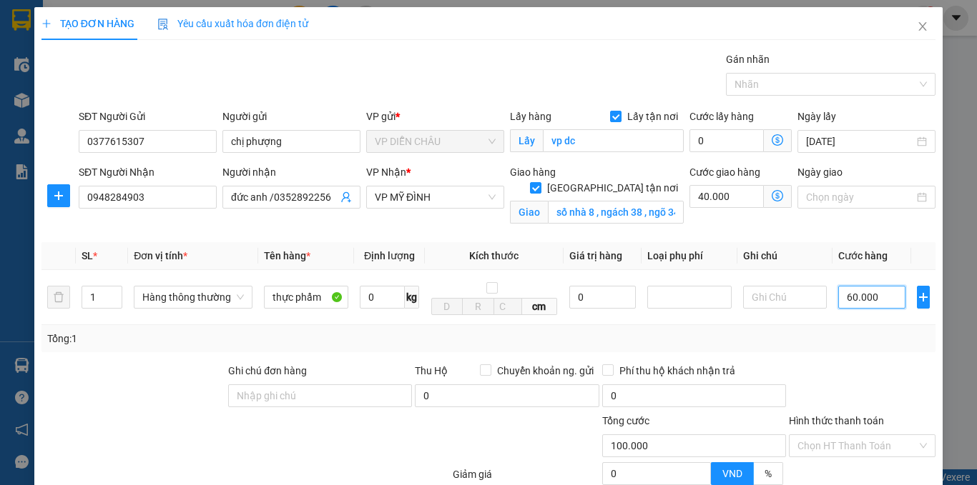
scroll to position [142, 0]
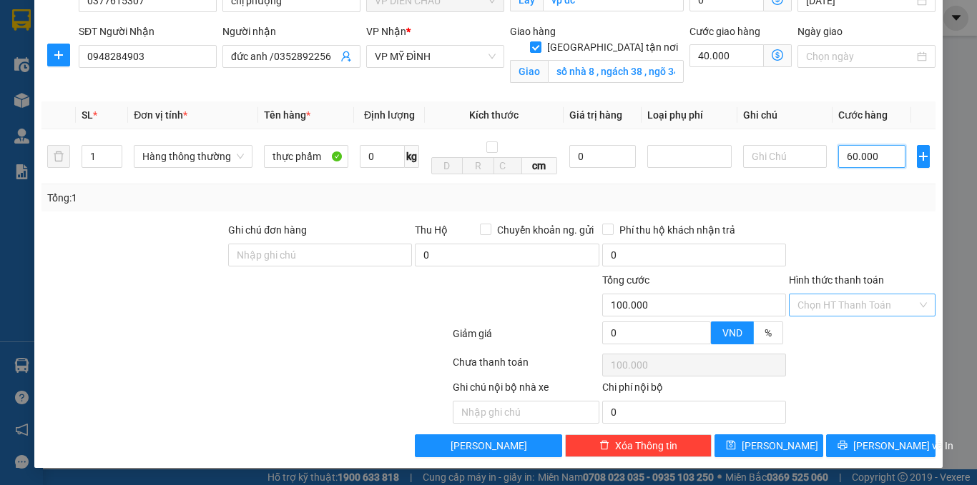
type input "60.000"
click at [857, 310] on input "Hình thức thanh toán" at bounding box center [856, 305] width 119 height 21
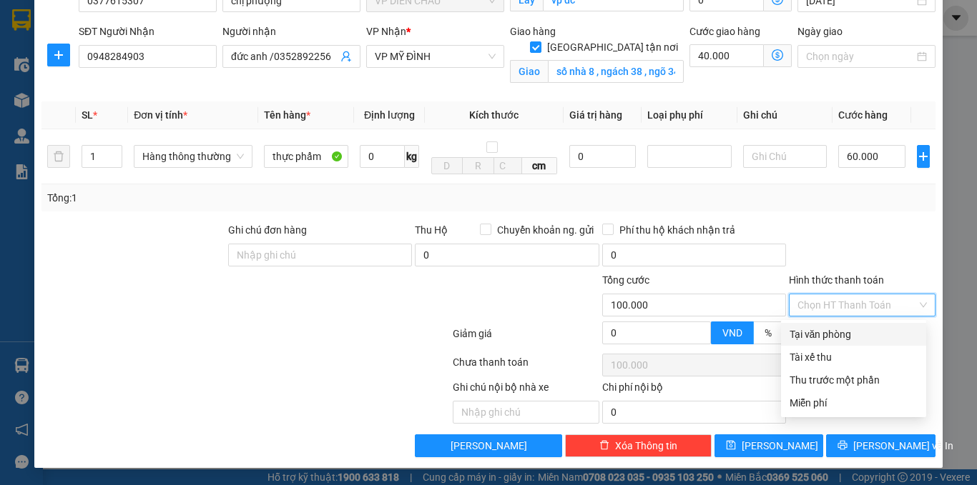
click at [849, 330] on div "Tại văn phòng" at bounding box center [853, 335] width 128 height 16
type input "0"
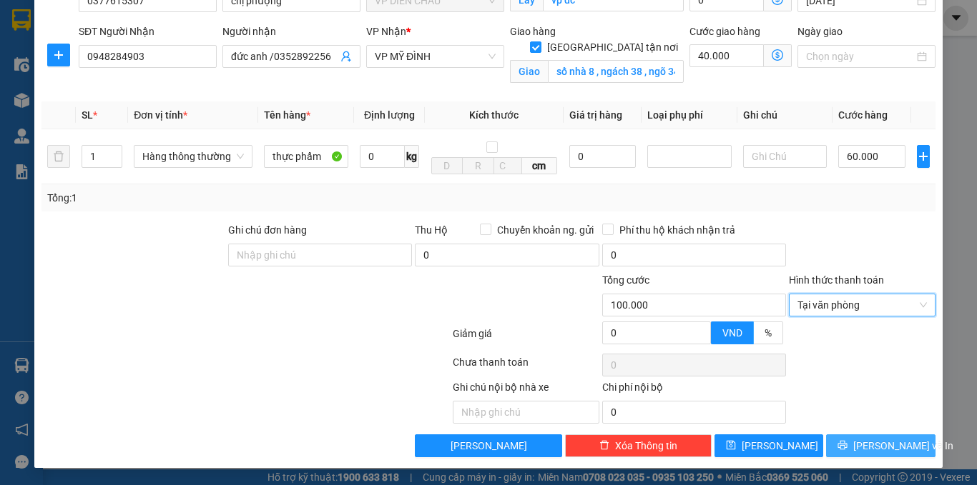
click at [855, 447] on button "[PERSON_NAME] và In" at bounding box center [880, 446] width 109 height 23
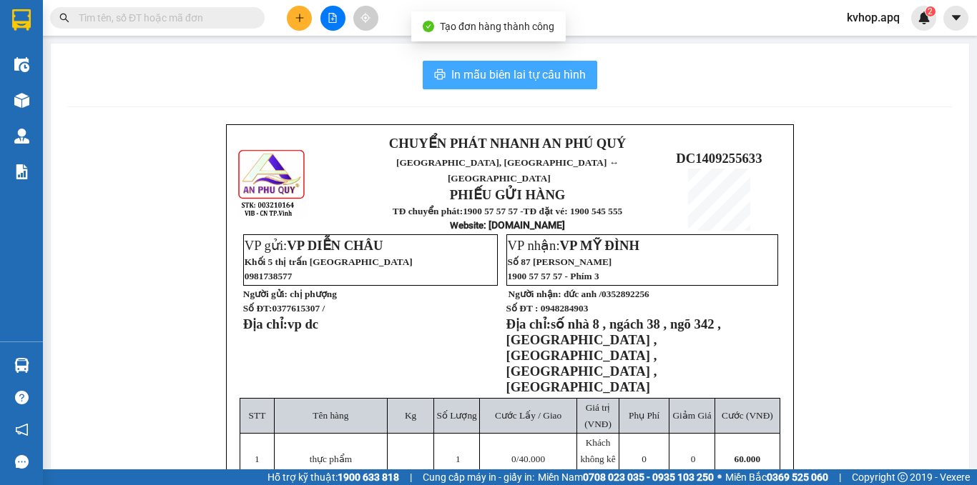
click at [535, 81] on span "In mẫu biên lai tự cấu hình" at bounding box center [518, 75] width 134 height 18
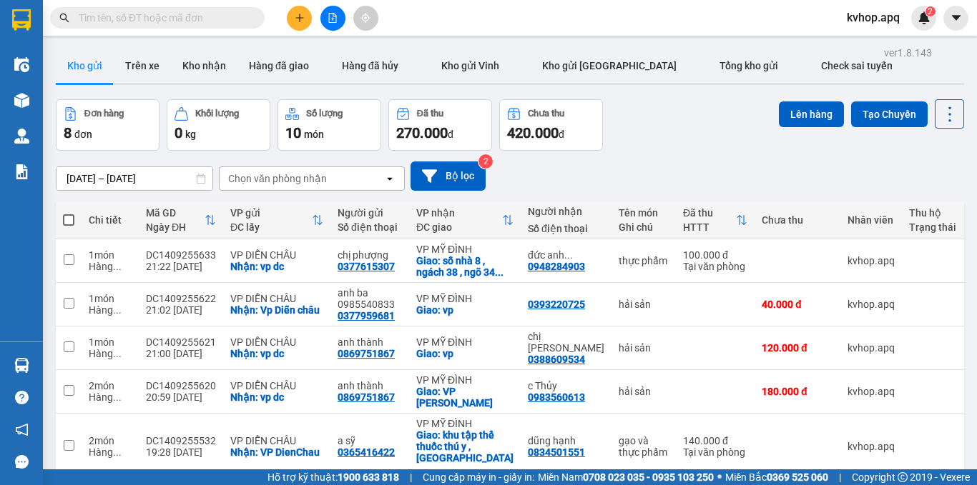
drag, startPoint x: 716, startPoint y: 151, endPoint x: 695, endPoint y: 162, distance: 23.7
click at [716, 152] on div "[DATE] – [DATE] Press the down arrow key to interact with the calendar and sele…" at bounding box center [510, 176] width 908 height 51
click at [132, 62] on button "Trên xe" at bounding box center [142, 66] width 57 height 34
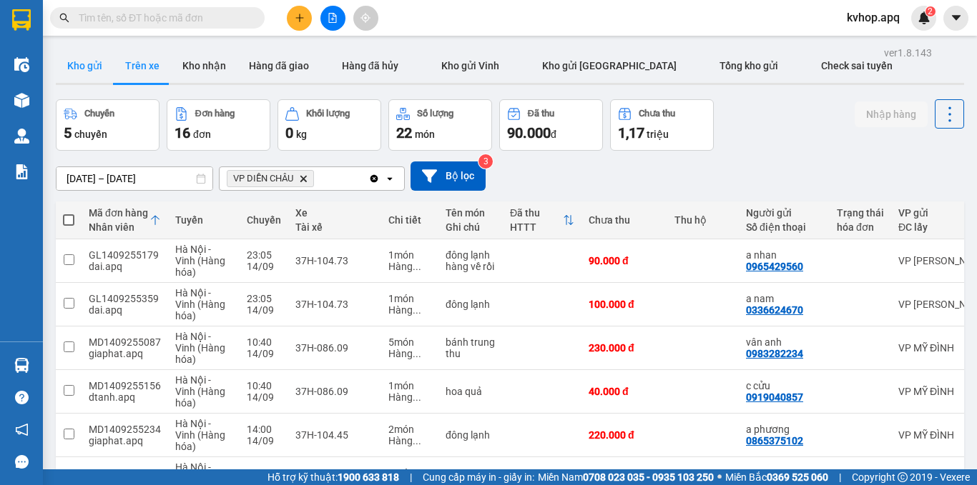
click at [87, 70] on button "Kho gửi" at bounding box center [85, 66] width 58 height 34
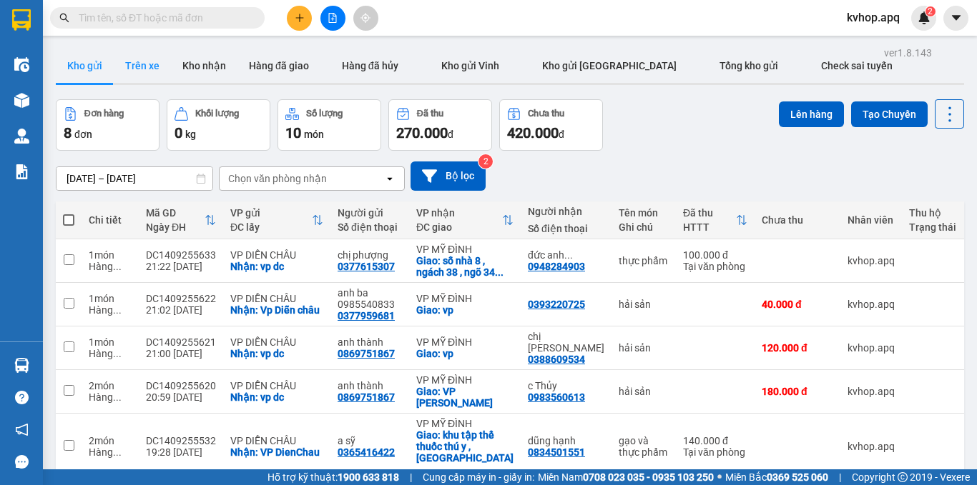
click at [138, 57] on button "Trên xe" at bounding box center [142, 66] width 57 height 34
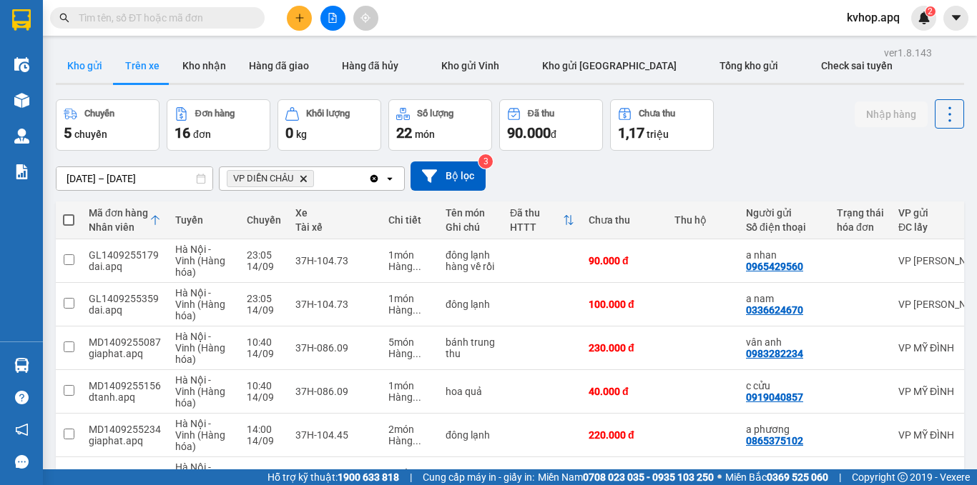
click at [80, 58] on button "Kho gửi" at bounding box center [85, 66] width 58 height 34
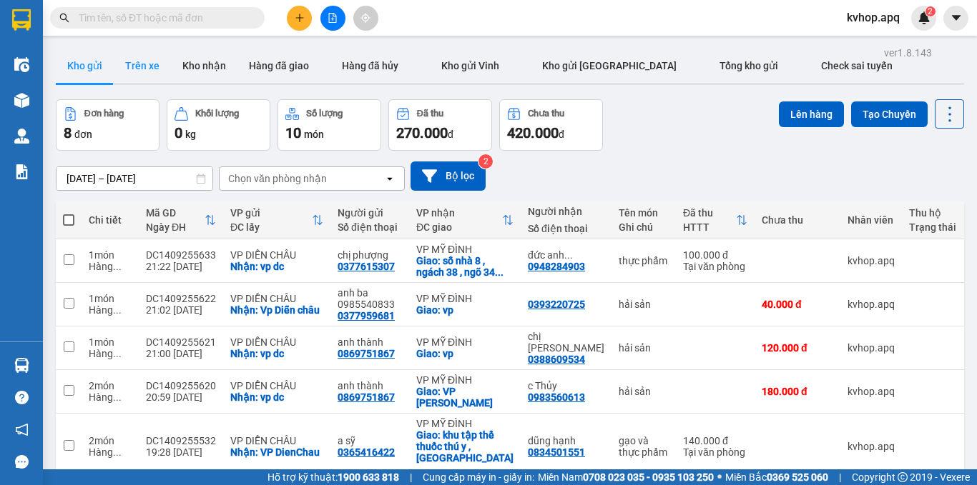
click at [155, 71] on button "Trên xe" at bounding box center [142, 66] width 57 height 34
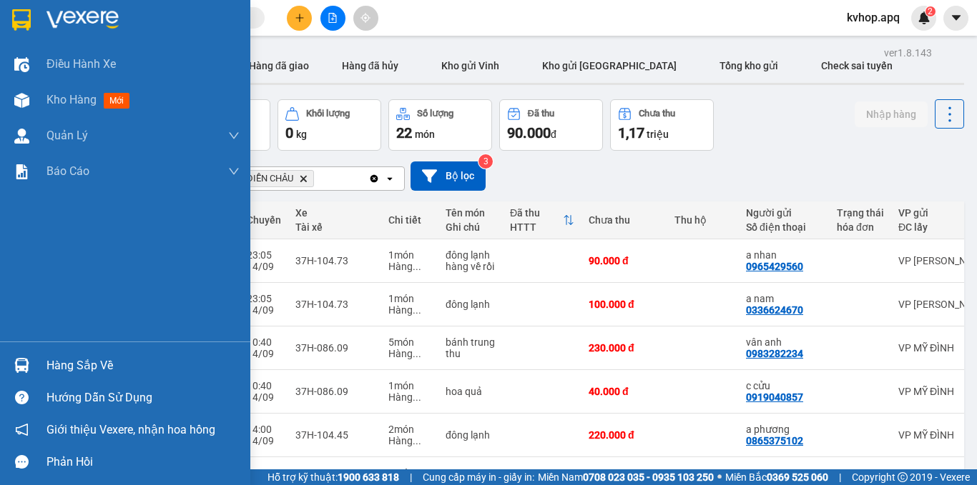
click at [57, 375] on div "Hàng sắp về" at bounding box center [142, 365] width 193 height 21
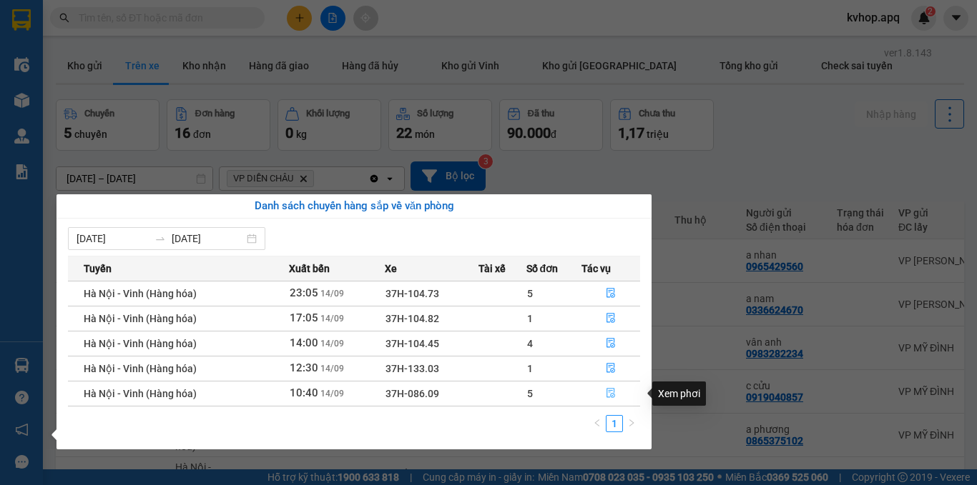
click at [611, 394] on icon "file-done" at bounding box center [610, 394] width 9 height 10
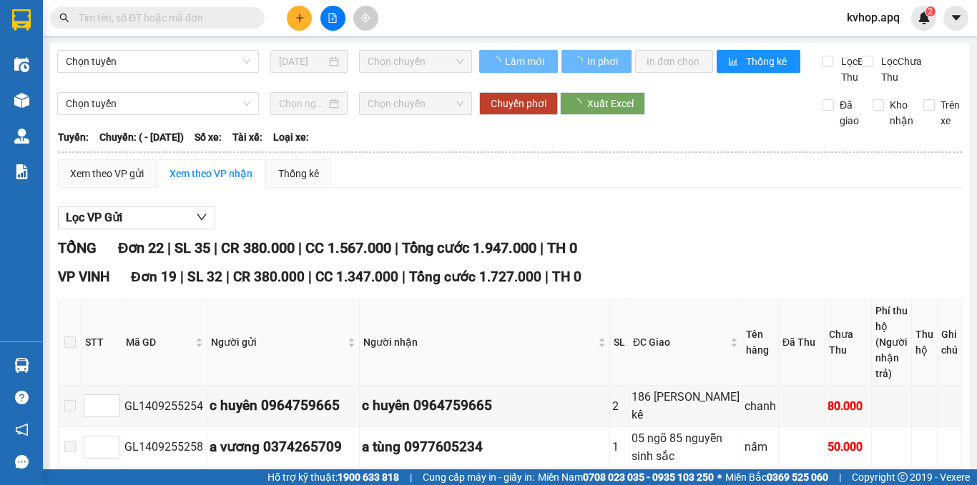
scroll to position [143, 0]
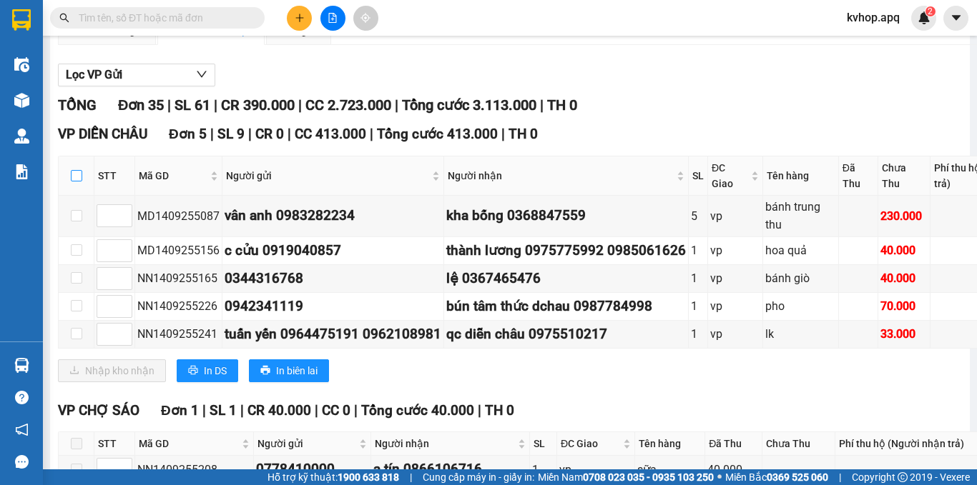
click at [74, 182] on input "checkbox" at bounding box center [76, 175] width 11 height 11
checkbox input "true"
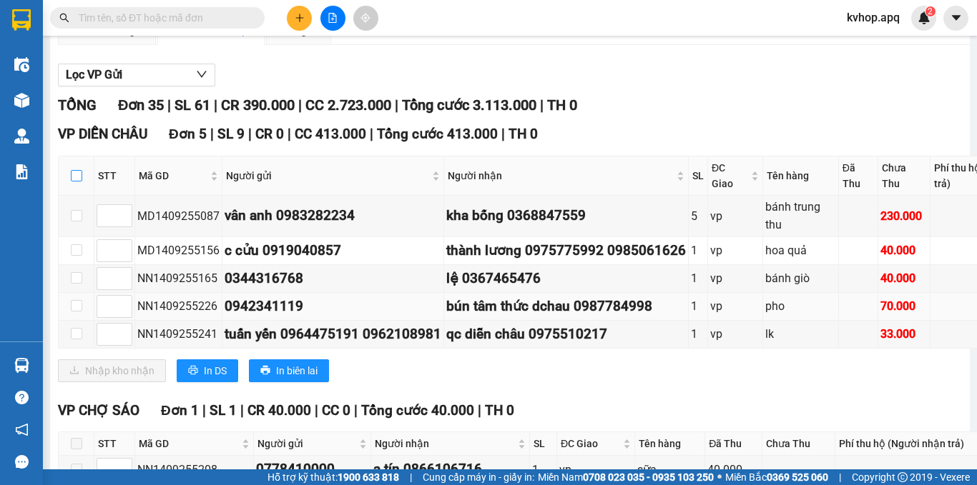
checkbox input "true"
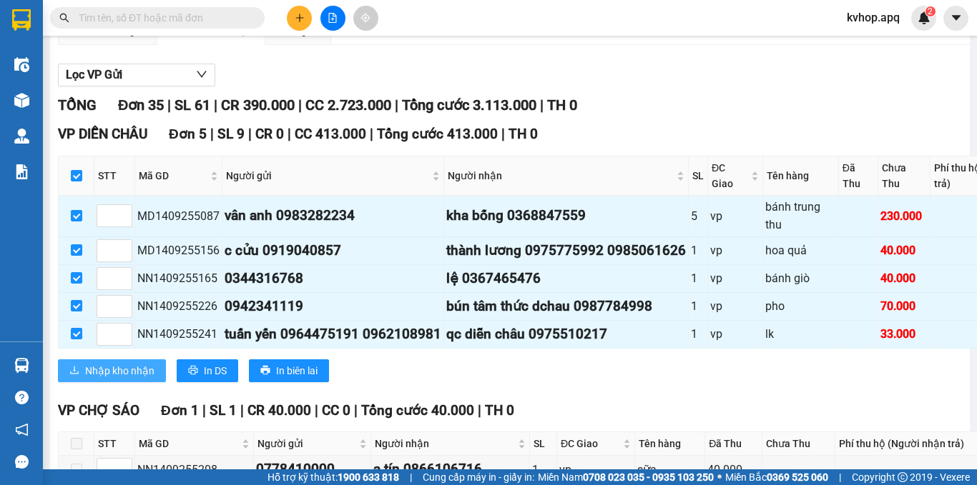
click at [110, 379] on span "Nhập kho nhận" at bounding box center [119, 371] width 69 height 16
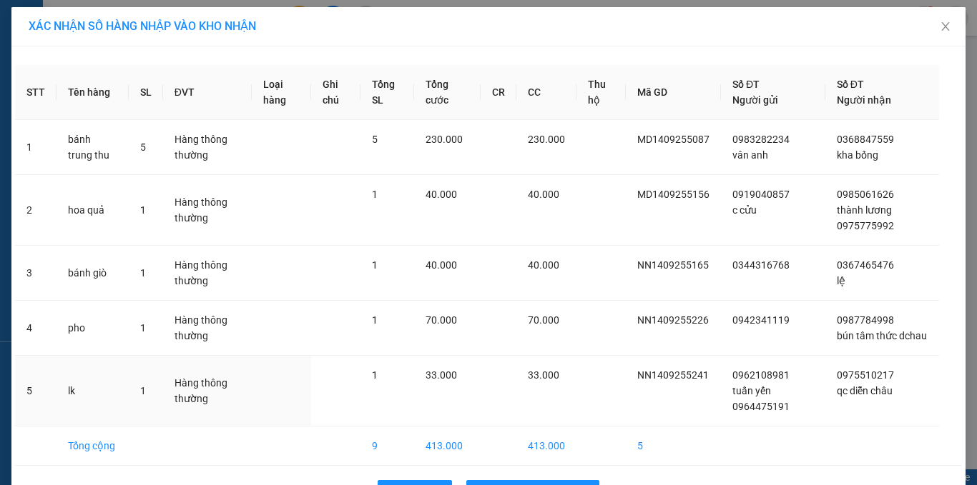
scroll to position [46, 0]
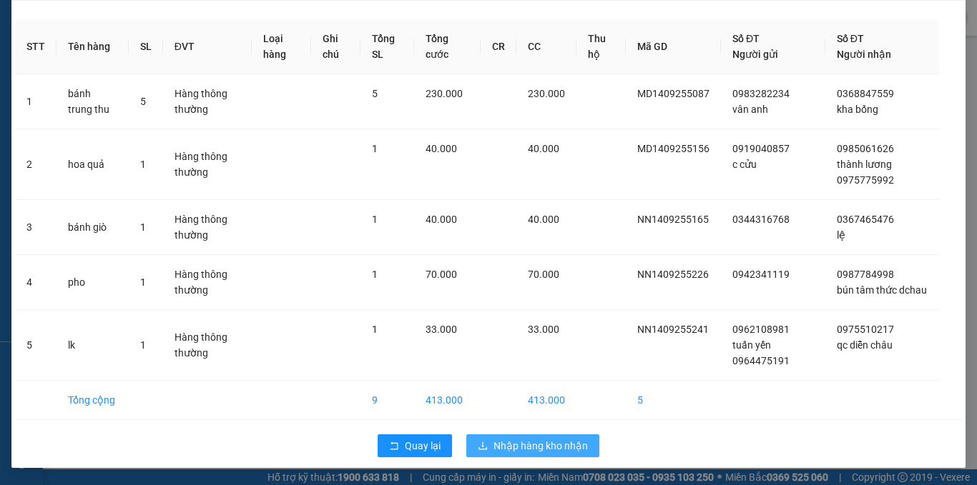
click at [527, 447] on span "Nhập hàng kho nhận" at bounding box center [540, 446] width 94 height 16
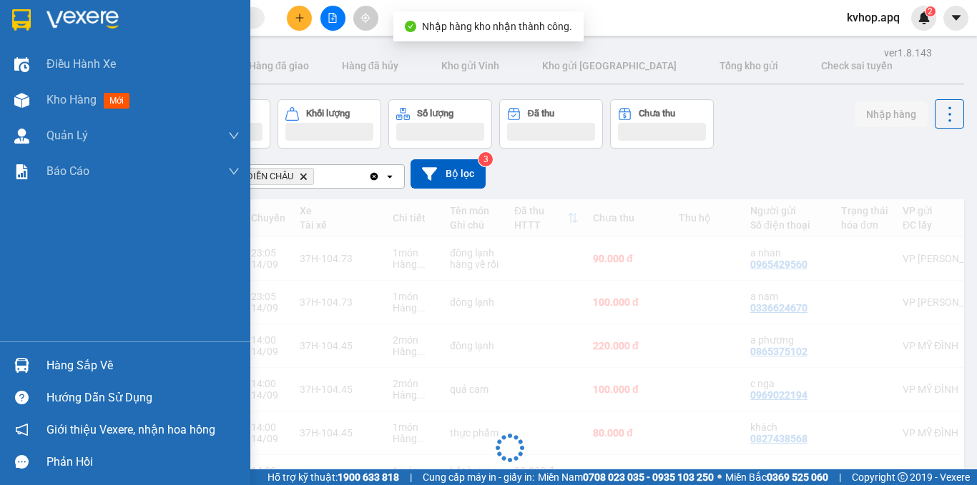
click at [59, 362] on div "Hàng sắp về" at bounding box center [142, 365] width 193 height 21
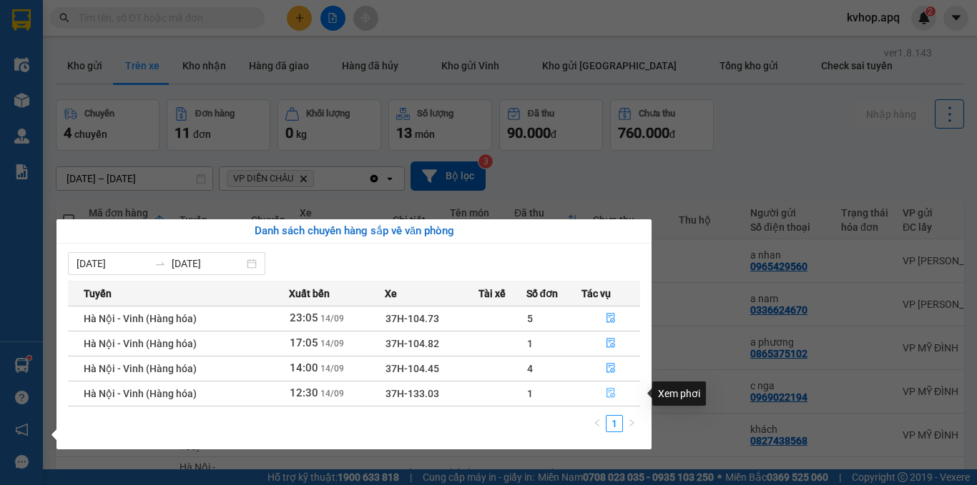
click at [609, 395] on icon "file-done" at bounding box center [611, 393] width 10 height 10
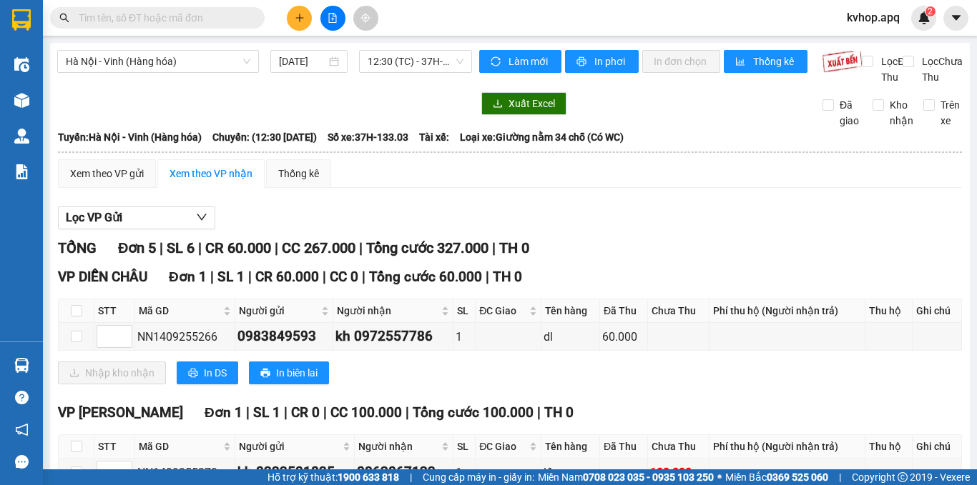
scroll to position [71, 0]
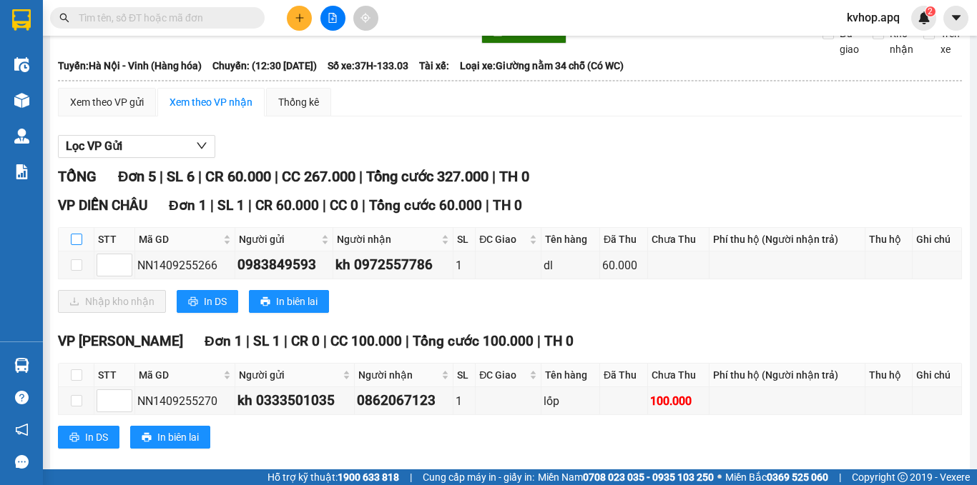
click at [81, 245] on input "checkbox" at bounding box center [76, 239] width 11 height 11
checkbox input "true"
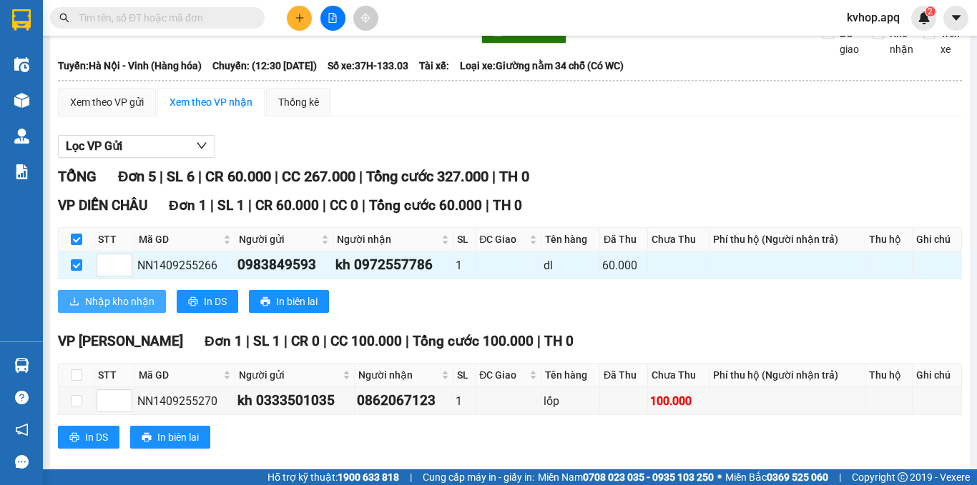
click at [115, 313] on button "Nhập kho nhận" at bounding box center [112, 301] width 108 height 23
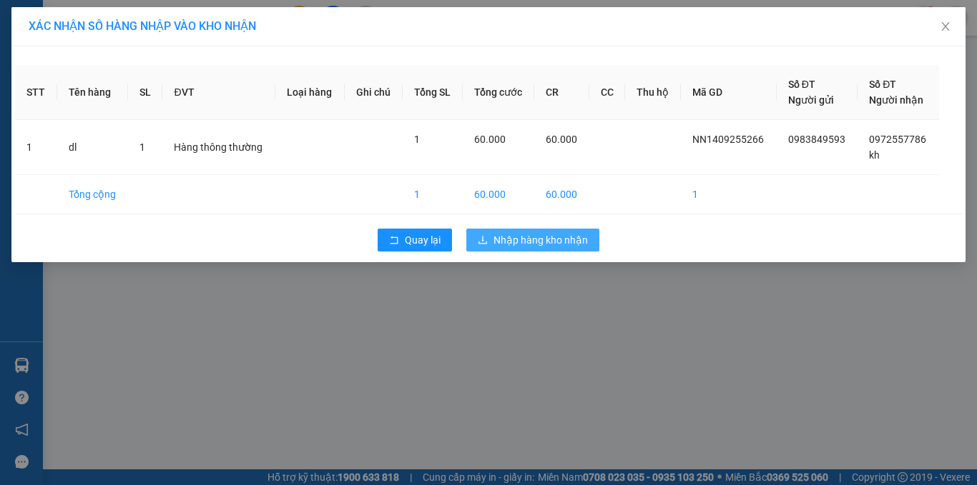
click at [537, 239] on span "Nhập hàng kho nhận" at bounding box center [540, 240] width 94 height 16
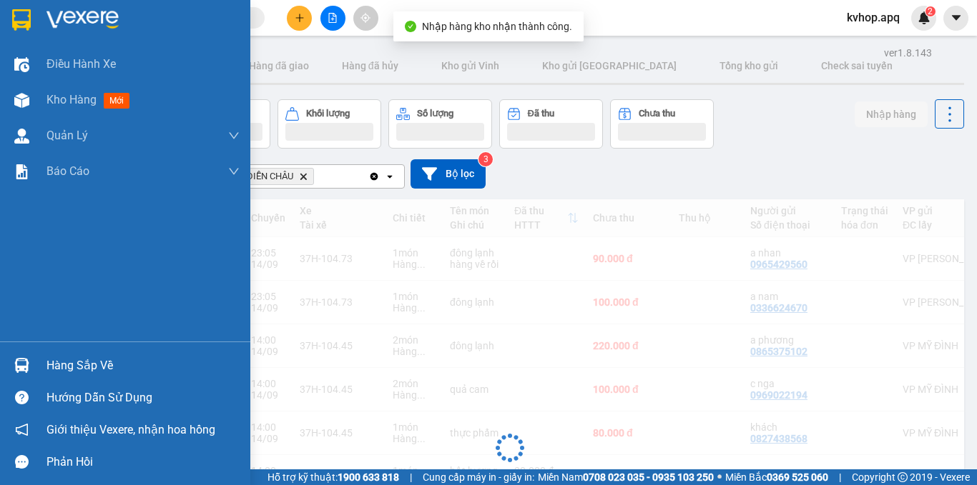
click at [48, 365] on div "Hàng sắp về" at bounding box center [142, 365] width 193 height 21
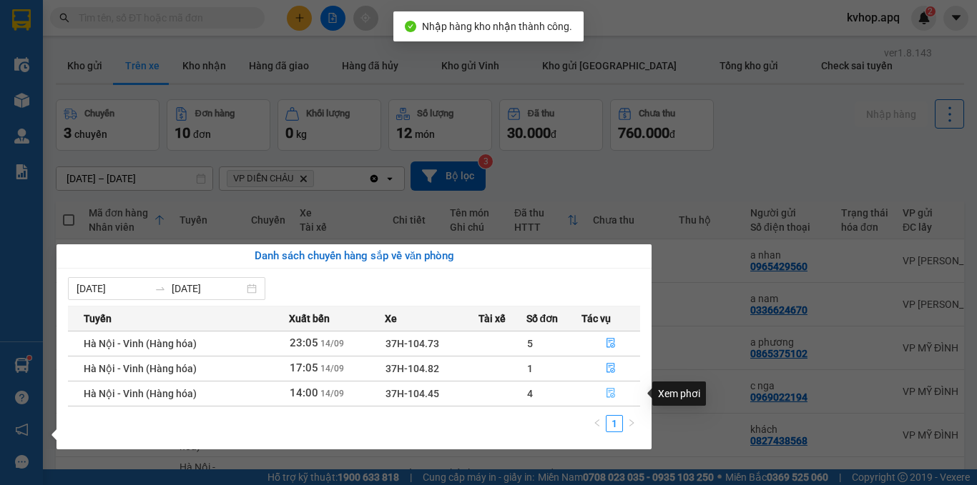
click at [607, 392] on icon "file-done" at bounding box center [610, 394] width 9 height 10
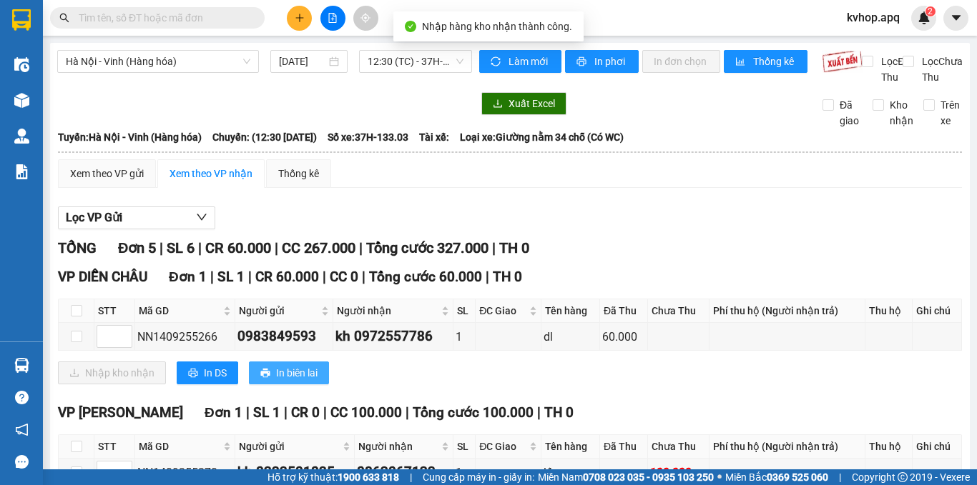
scroll to position [214, 0]
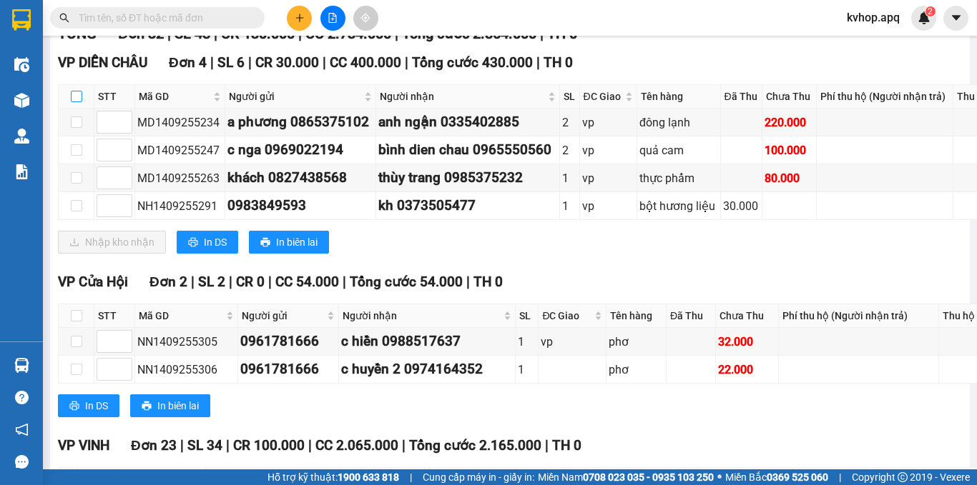
click at [78, 102] on input "checkbox" at bounding box center [76, 96] width 11 height 11
checkbox input "true"
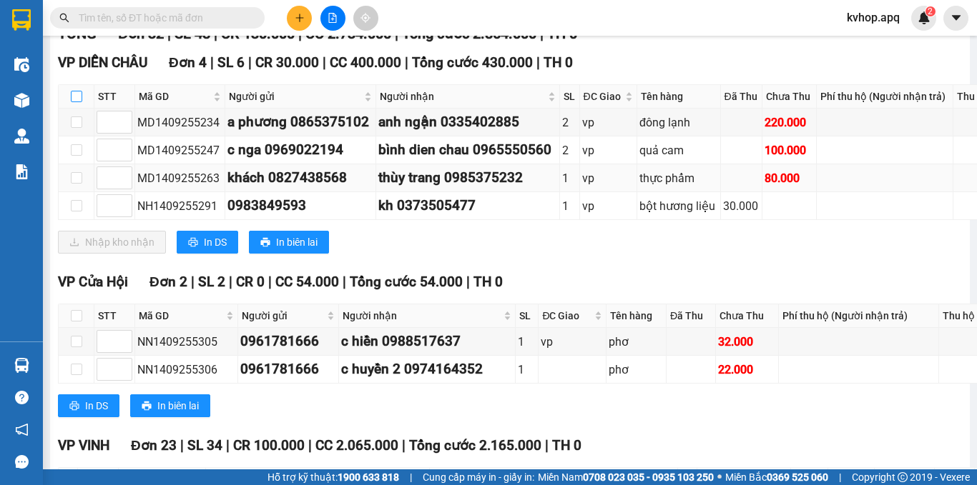
checkbox input "true"
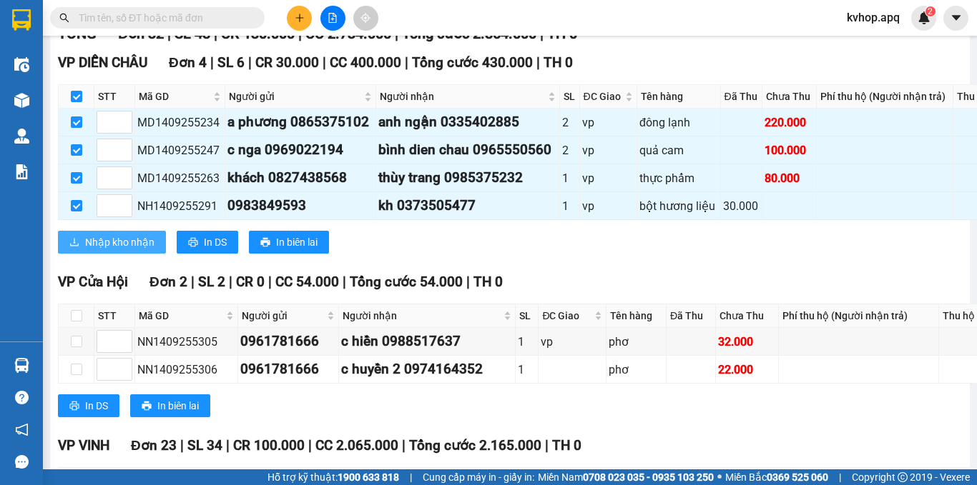
click at [139, 250] on span "Nhập kho nhận" at bounding box center [119, 243] width 69 height 16
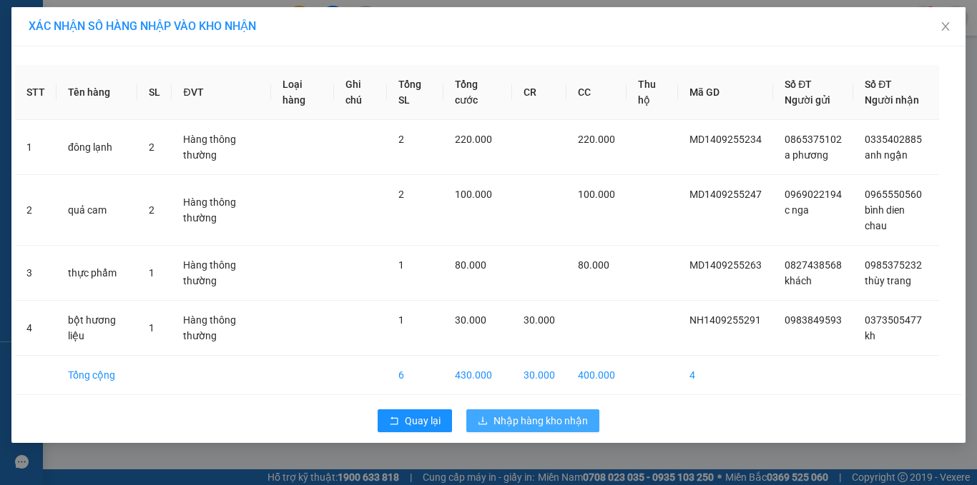
click at [522, 418] on span "Nhập hàng kho nhận" at bounding box center [540, 421] width 94 height 16
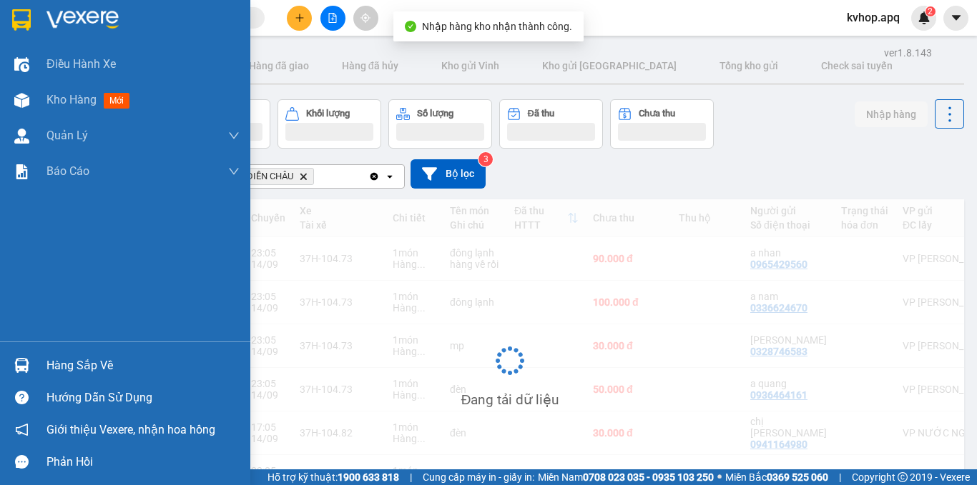
drag, startPoint x: 67, startPoint y: 372, endPoint x: 104, endPoint y: 372, distance: 36.5
click at [72, 372] on div "Hàng sắp về" at bounding box center [142, 365] width 193 height 21
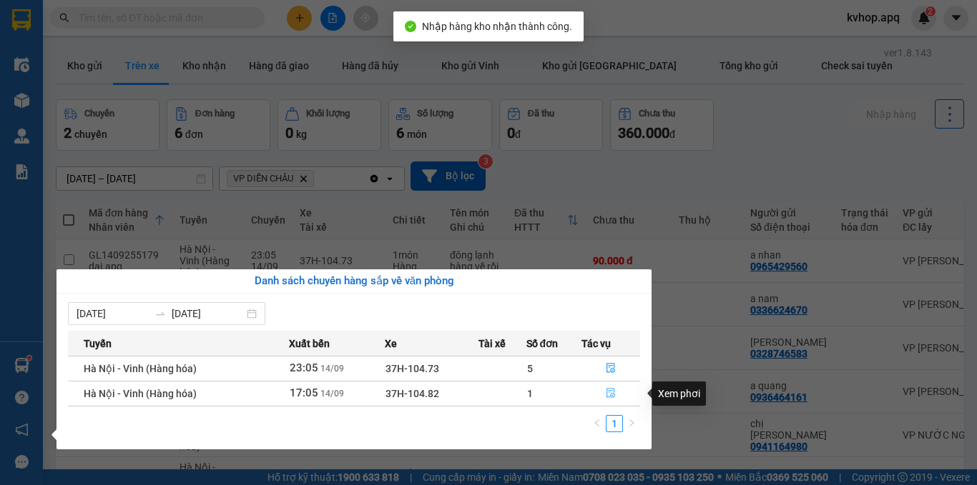
click at [608, 388] on icon "file-done" at bounding box center [611, 393] width 10 height 10
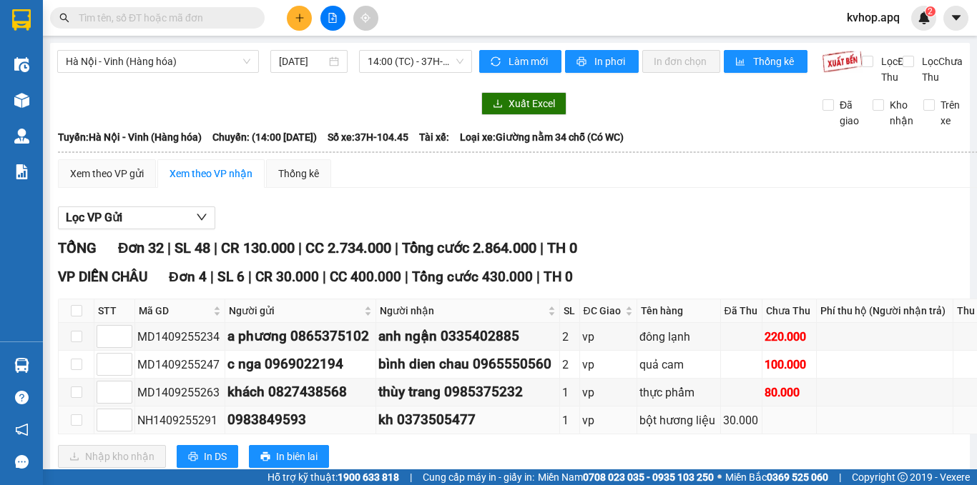
scroll to position [143, 0]
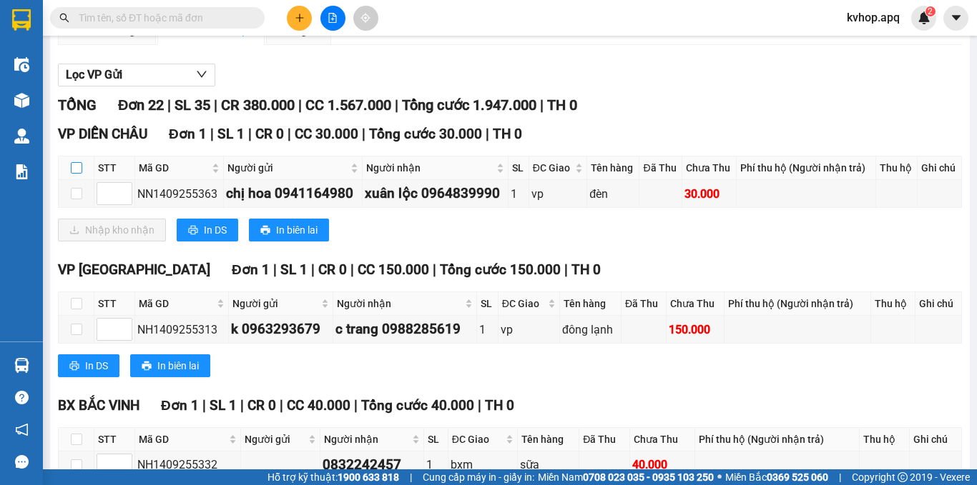
click at [78, 174] on input "checkbox" at bounding box center [76, 167] width 11 height 11
checkbox input "true"
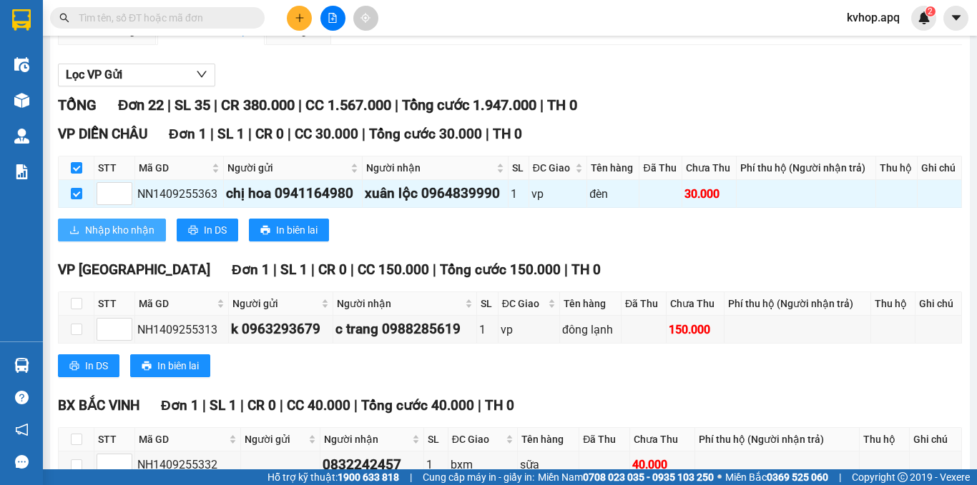
click at [127, 242] on button "Nhập kho nhận" at bounding box center [112, 230] width 108 height 23
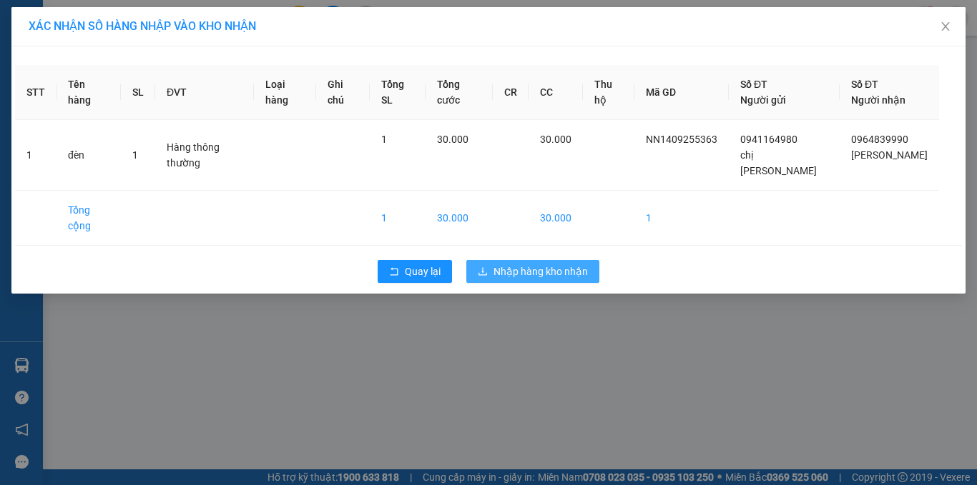
click at [538, 264] on span "Nhập hàng kho nhận" at bounding box center [540, 272] width 94 height 16
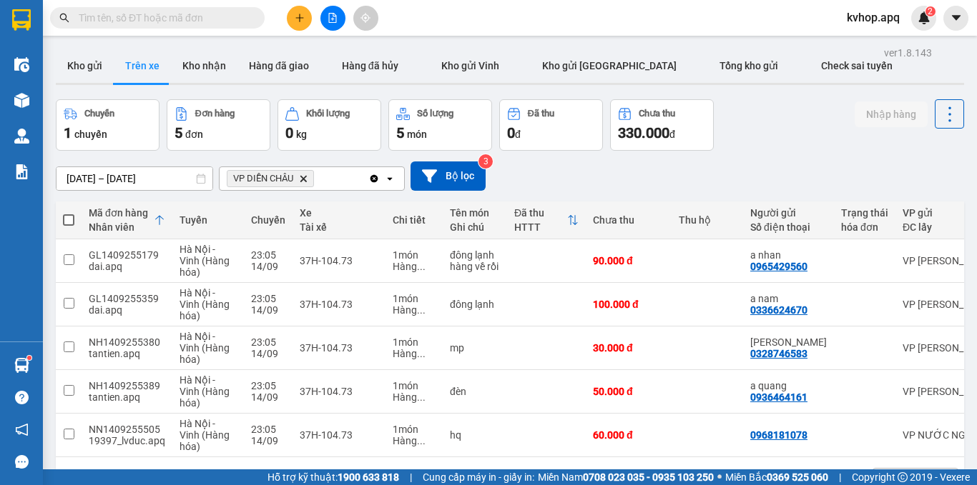
click at [310, 144] on button "Khối lượng 0 kg" at bounding box center [329, 124] width 104 height 51
click at [312, 145] on button "Khối lượng 0 kg" at bounding box center [329, 124] width 104 height 51
click at [331, 0] on html "Kết quả tìm kiếm ( 3 ) Bộ lọc Mã ĐH Trạng thái Món hàng Thu hộ Tổng cước Chưa c…" at bounding box center [488, 242] width 977 height 485
click at [89, 76] on button "Kho gửi" at bounding box center [85, 66] width 58 height 34
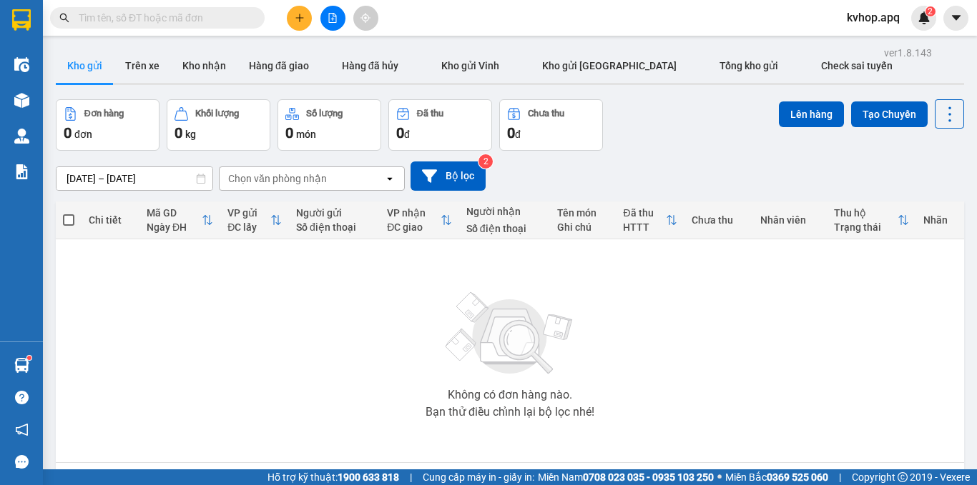
click at [332, 23] on button at bounding box center [332, 18] width 25 height 25
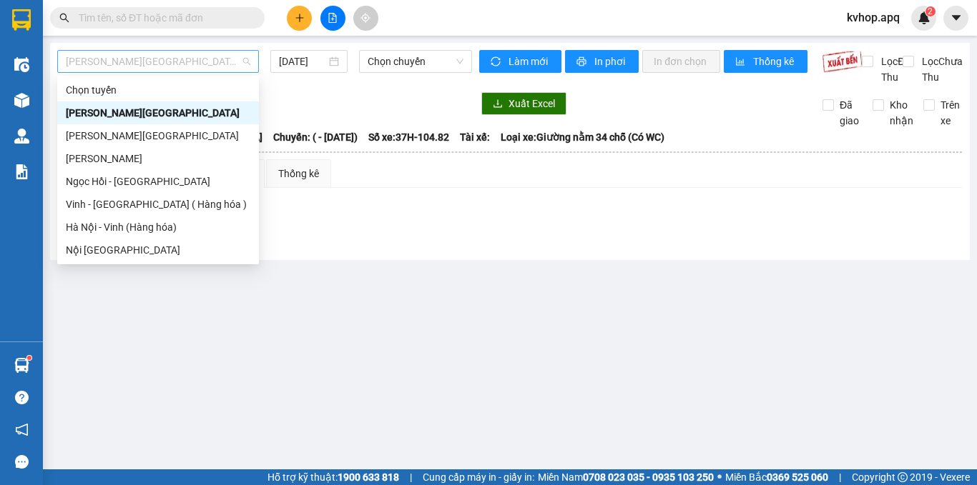
click at [223, 54] on span "[PERSON_NAME][GEOGRAPHIC_DATA]" at bounding box center [158, 61] width 184 height 21
click at [123, 202] on div "Vinh - [GEOGRAPHIC_DATA] ( Hàng hóa )" at bounding box center [158, 205] width 184 height 16
type input "[DATE]"
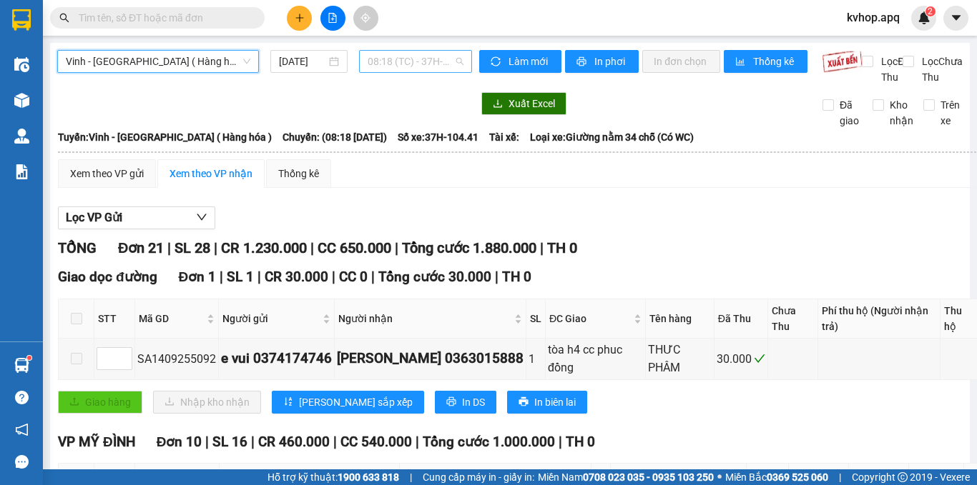
click at [421, 60] on span "08:18 (TC) - 37H-104.41" at bounding box center [415, 61] width 96 height 21
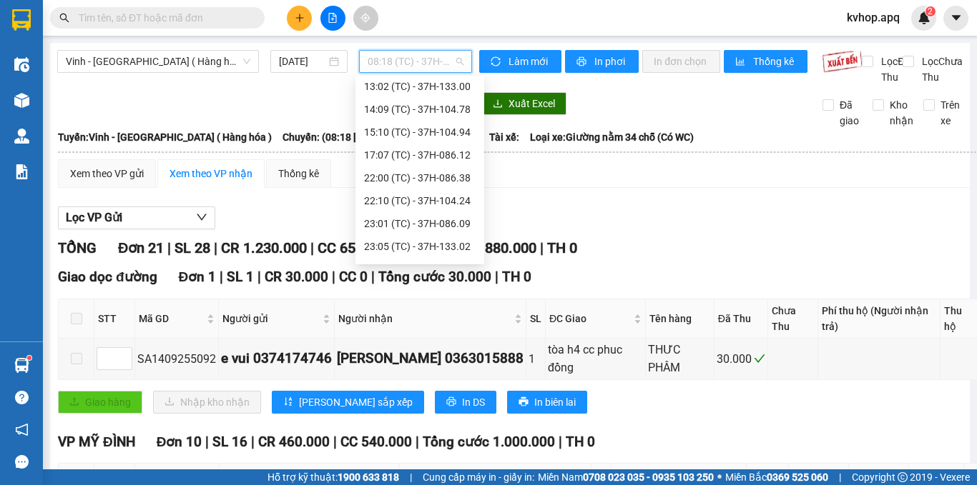
scroll to position [120, 0]
click at [443, 183] on div "22:00 (TC) - 37H-086.38" at bounding box center [420, 176] width 112 height 16
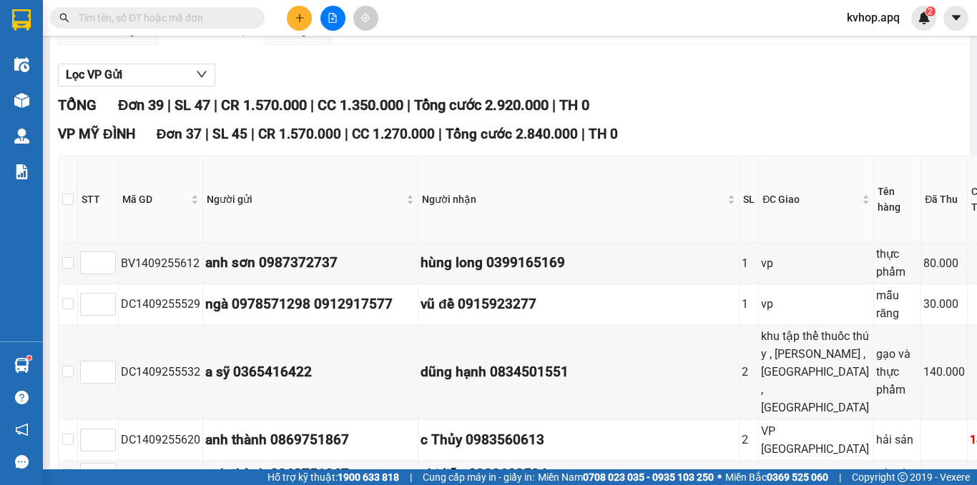
scroll to position [214, 0]
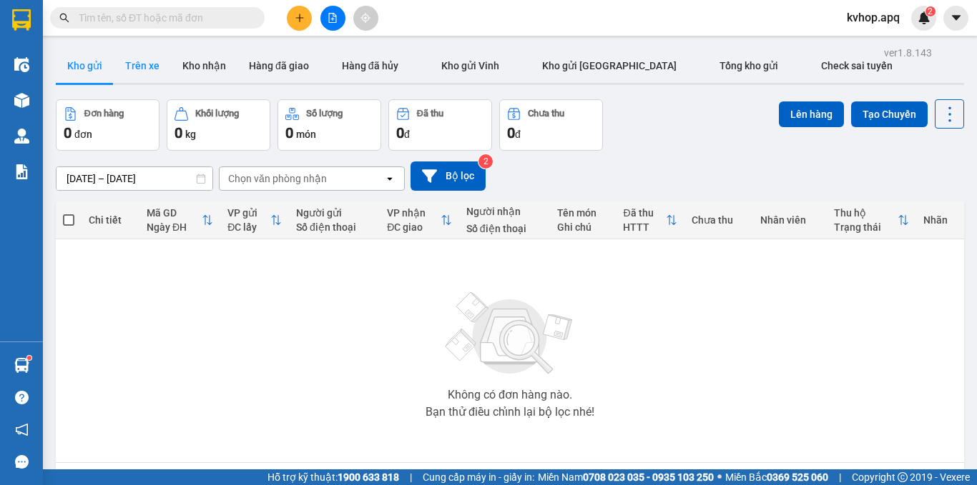
click at [149, 66] on button "Trên xe" at bounding box center [142, 66] width 57 height 34
